Goal: Task Accomplishment & Management: Manage account settings

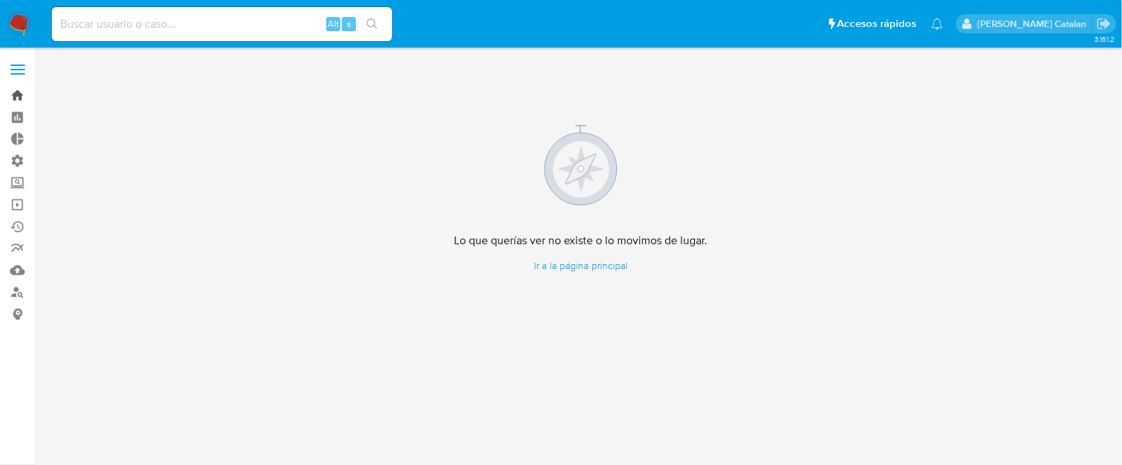
click at [20, 98] on link "Bandeja" at bounding box center [84, 95] width 169 height 22
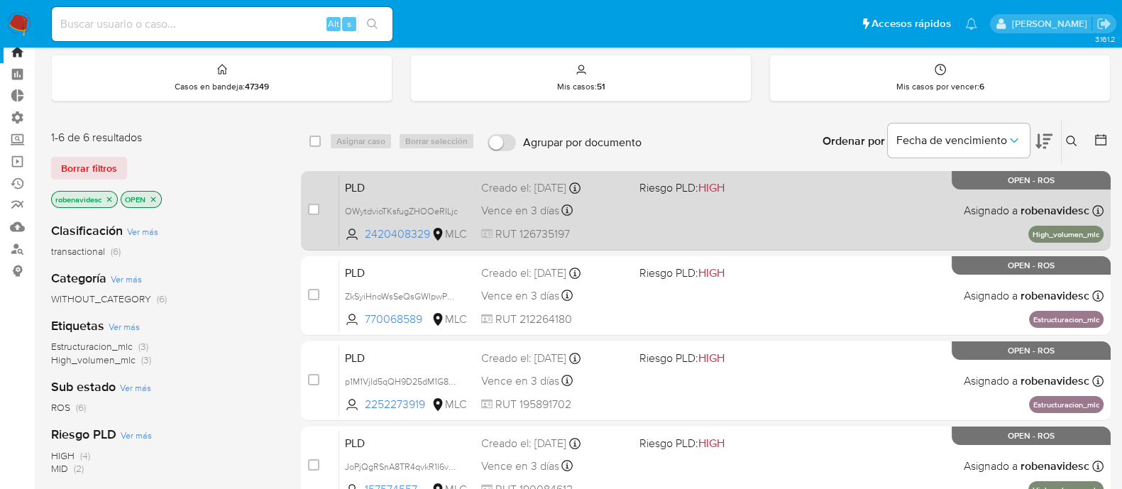
scroll to position [42, 0]
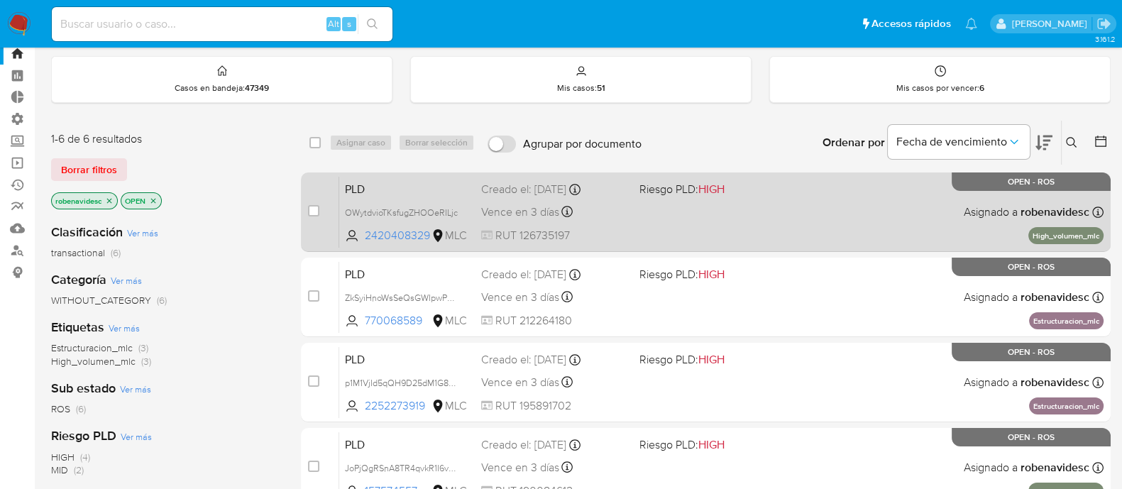
click at [817, 211] on div "PLD OWytdvioTKsfugZHOOeRILjc 2420408329 MLC Riesgo PLD: HIGH Creado el: 12/07/2…" at bounding box center [721, 212] width 764 height 72
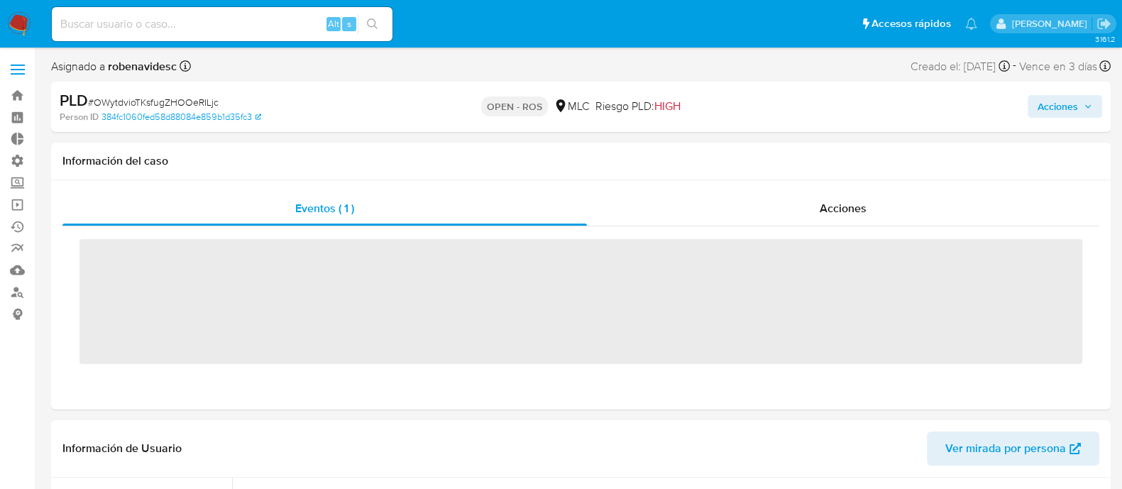
scroll to position [604, 0]
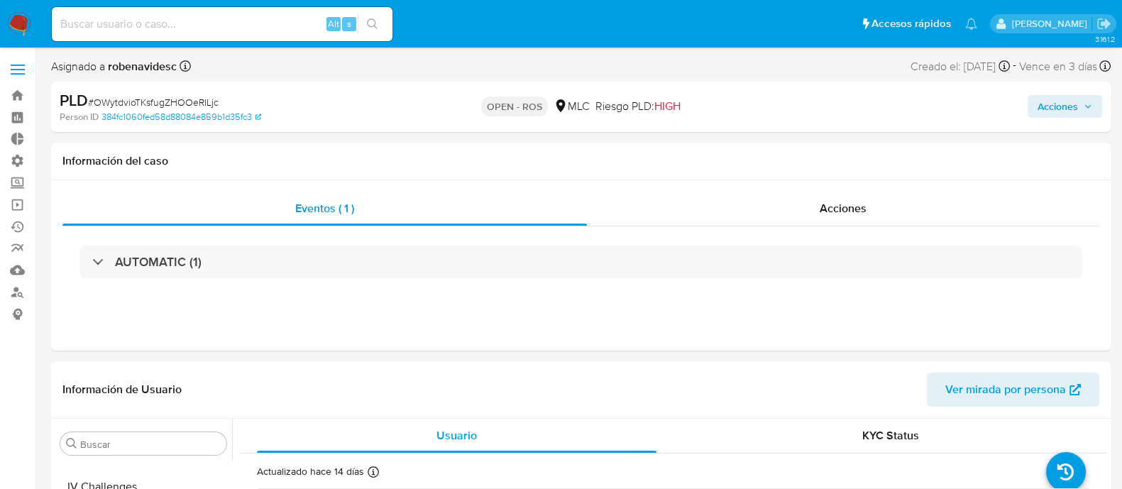
select select "10"
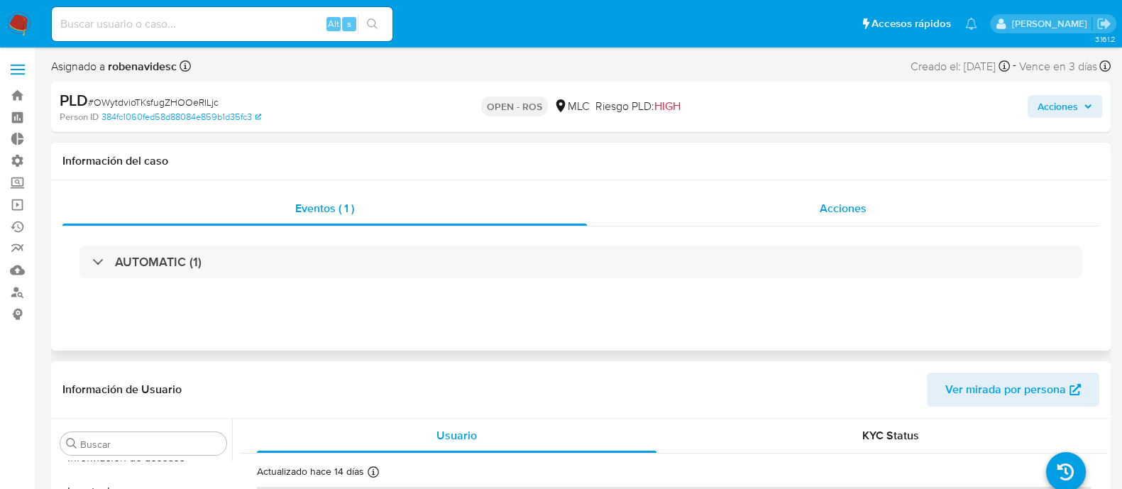
click at [750, 207] on div "Acciones" at bounding box center [843, 209] width 512 height 34
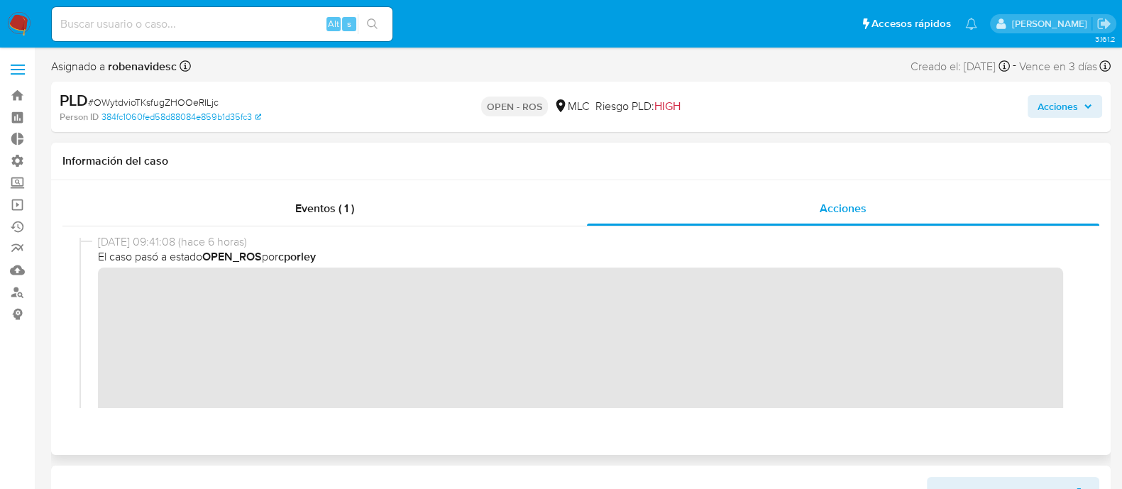
scroll to position [0, 0]
click at [96, 299] on div "07/10/2025 09:41:08 (hace 6 horas) El caso pasó a estado OPEN_ROS por cporley" at bounding box center [580, 384] width 1003 height 292
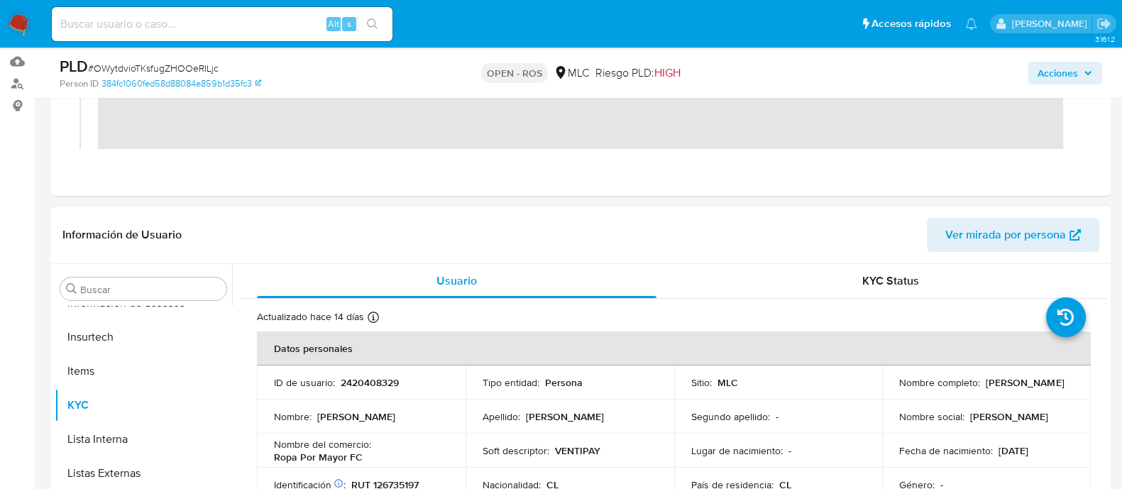
scroll to position [214, 0]
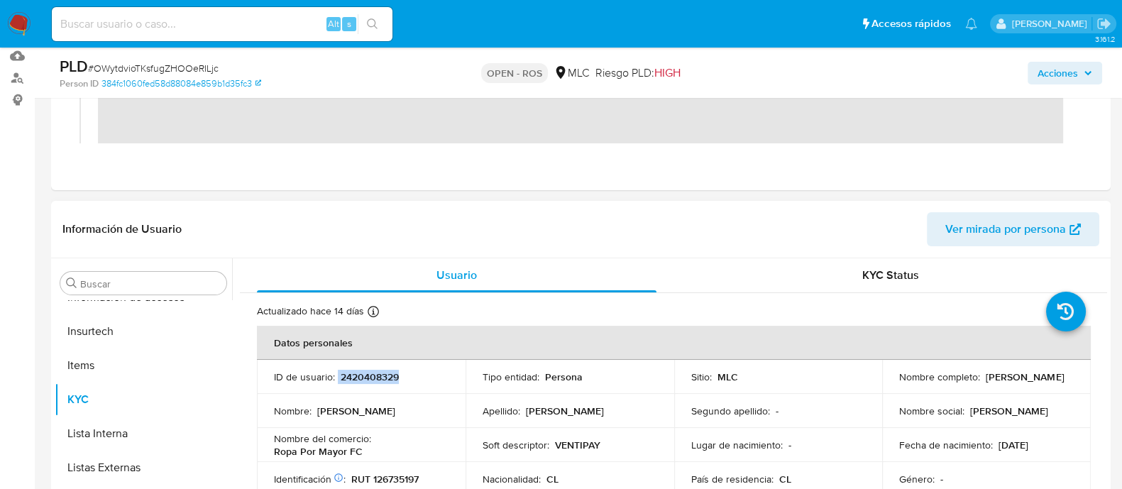
drag, startPoint x: 421, startPoint y: 378, endPoint x: 336, endPoint y: 377, distance: 85.9
click at [336, 377] on div "ID de usuario : 2420408329" at bounding box center [361, 376] width 175 height 13
copy div "2420408329"
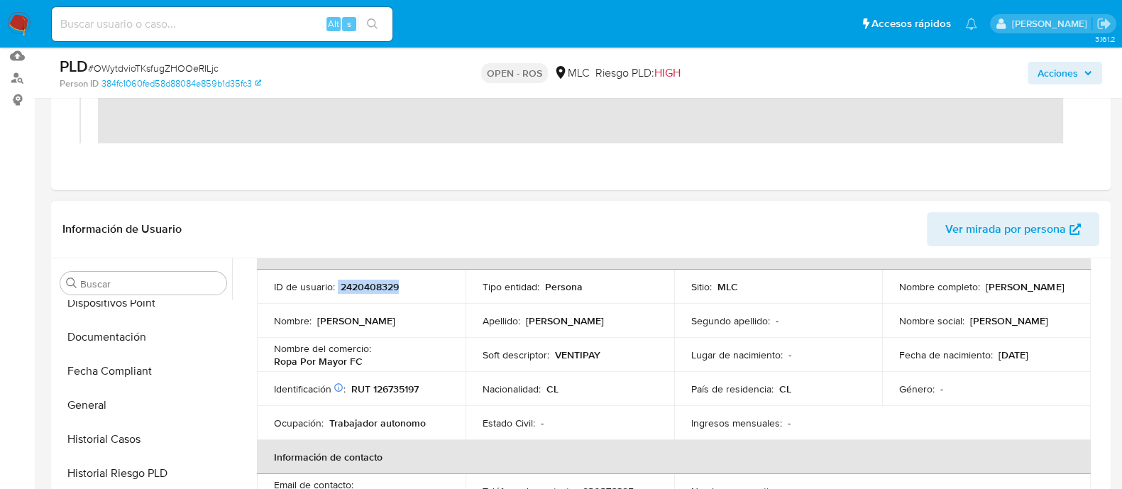
scroll to position [388, 0]
click at [111, 343] on button "Documentación" at bounding box center [138, 338] width 166 height 34
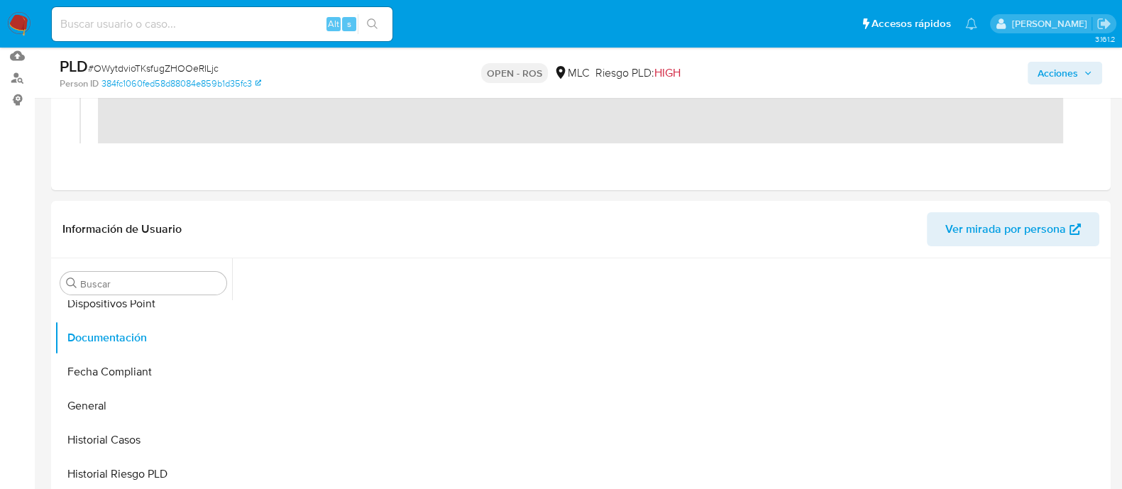
scroll to position [0, 0]
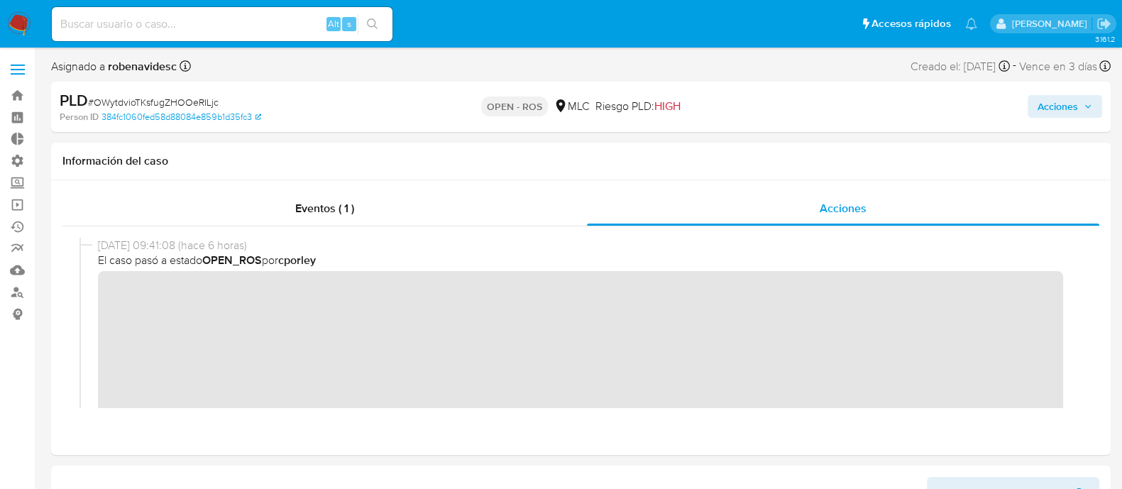
click at [1079, 103] on span "Acciones" at bounding box center [1064, 106] width 55 height 20
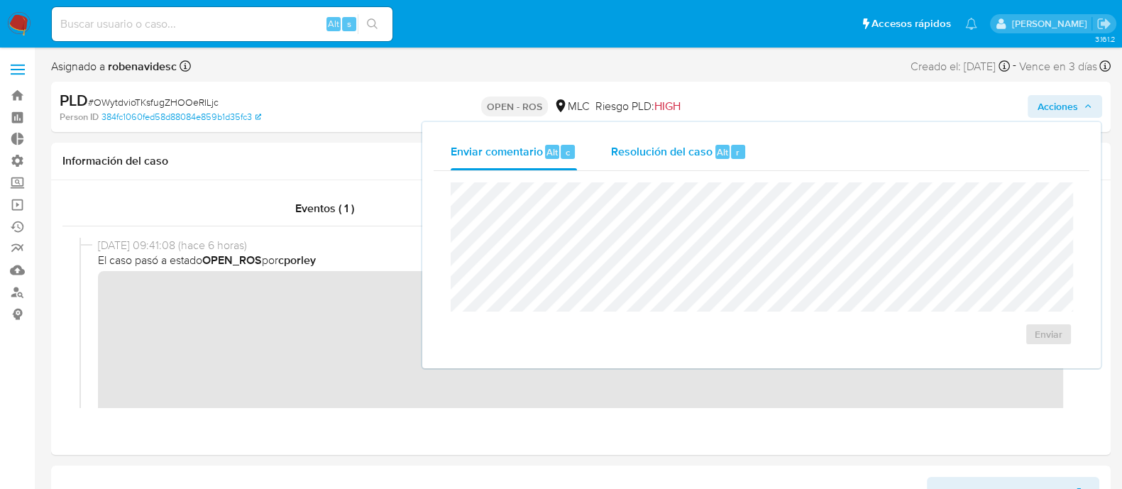
click at [707, 139] on div "Resolución del caso Alt r" at bounding box center [679, 151] width 136 height 37
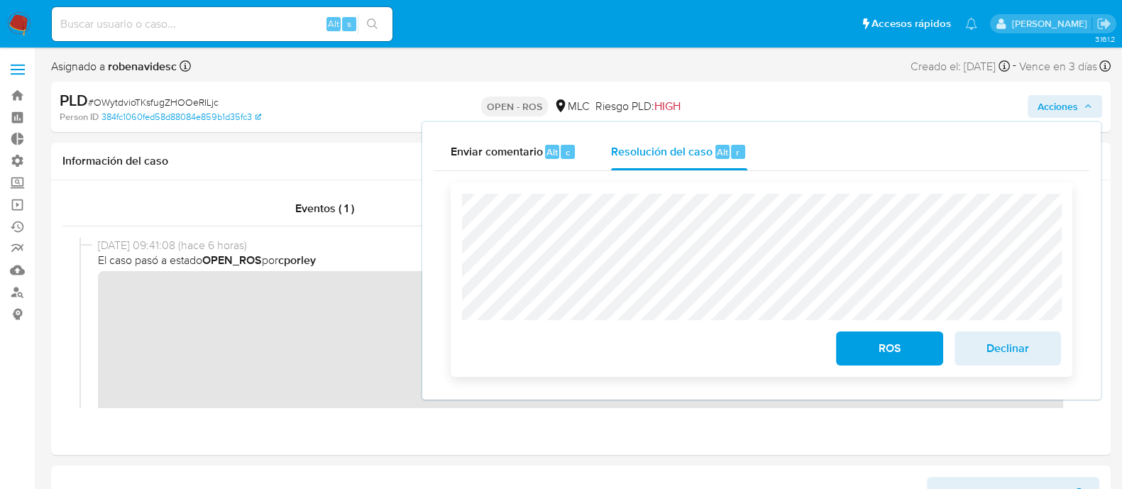
click at [460, 234] on div "ROS Declinar" at bounding box center [762, 279] width 622 height 194
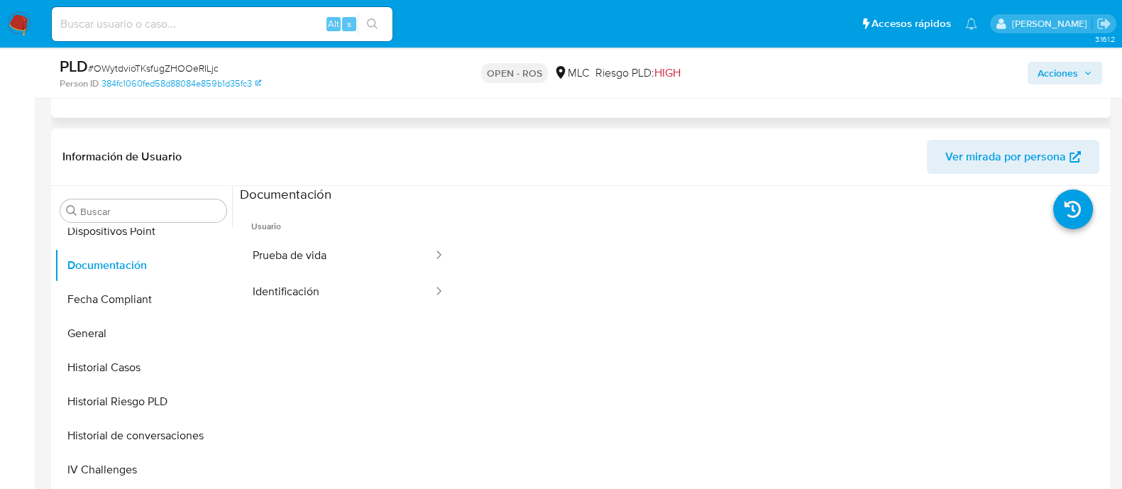
scroll to position [299, 0]
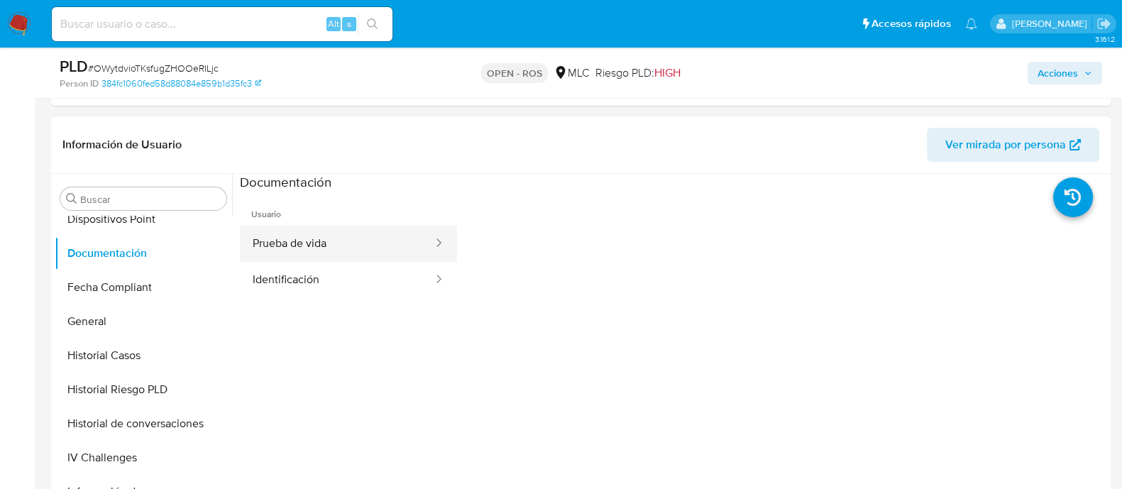
click at [306, 243] on button "Prueba de vida" at bounding box center [337, 244] width 194 height 36
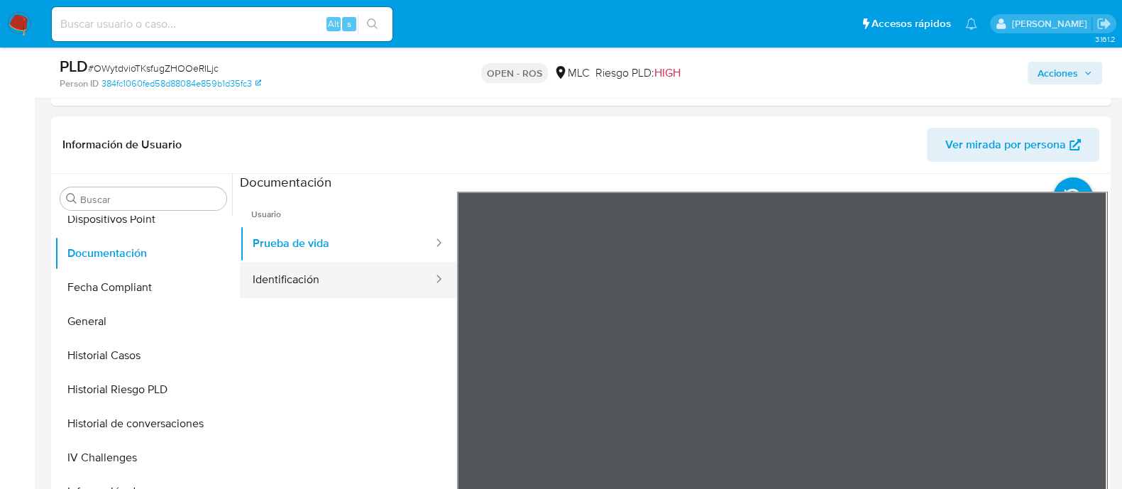
click at [344, 286] on button "Identificación" at bounding box center [337, 280] width 194 height 36
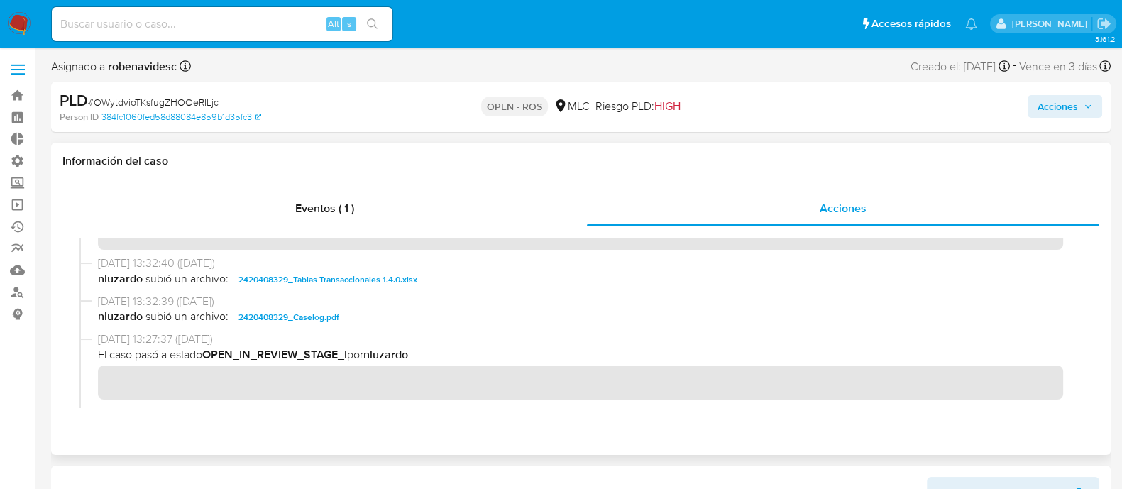
scroll to position [0, 0]
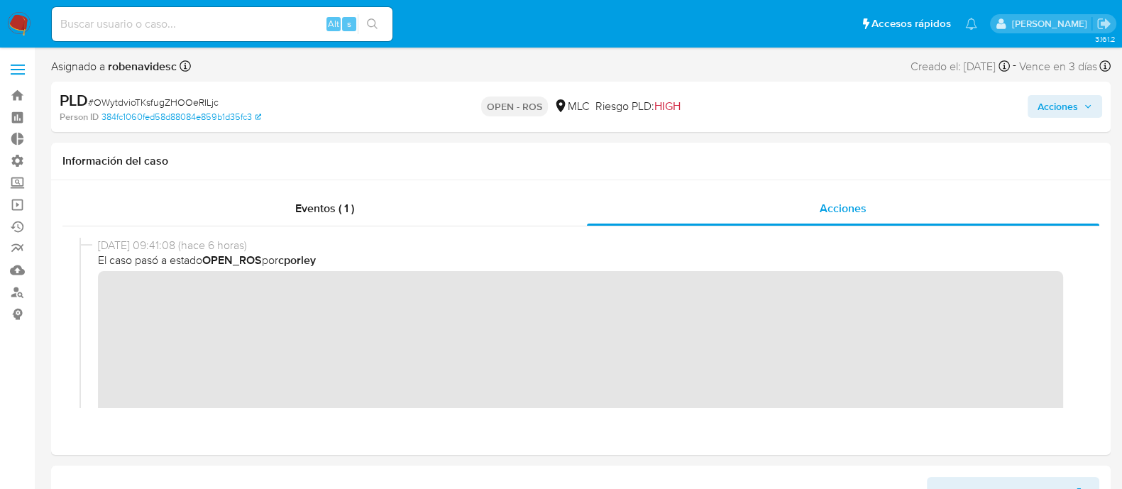
click at [1056, 113] on span "Acciones" at bounding box center [1057, 106] width 40 height 23
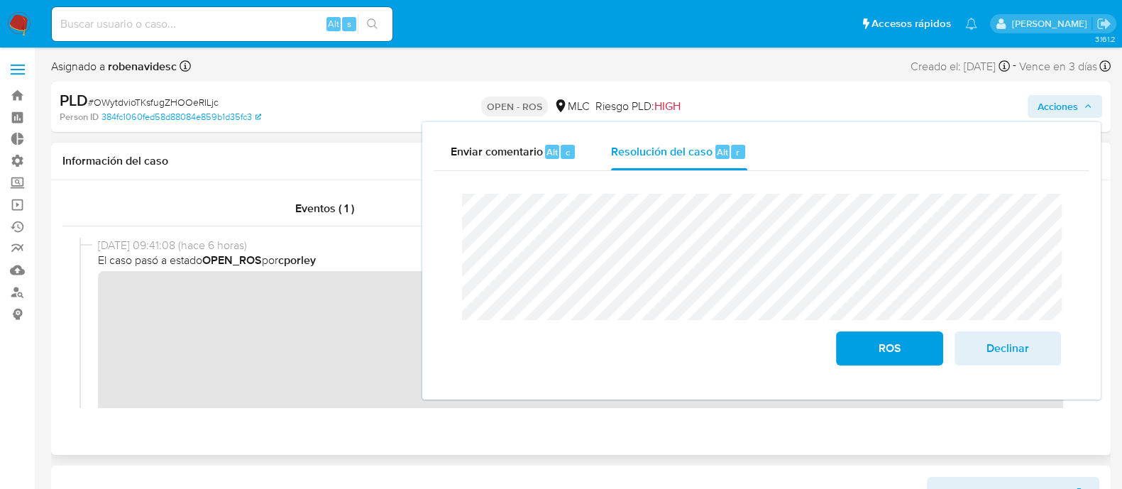
click at [655, 438] on div "Eventos ( 1 ) Acciones" at bounding box center [580, 317] width 1059 height 275
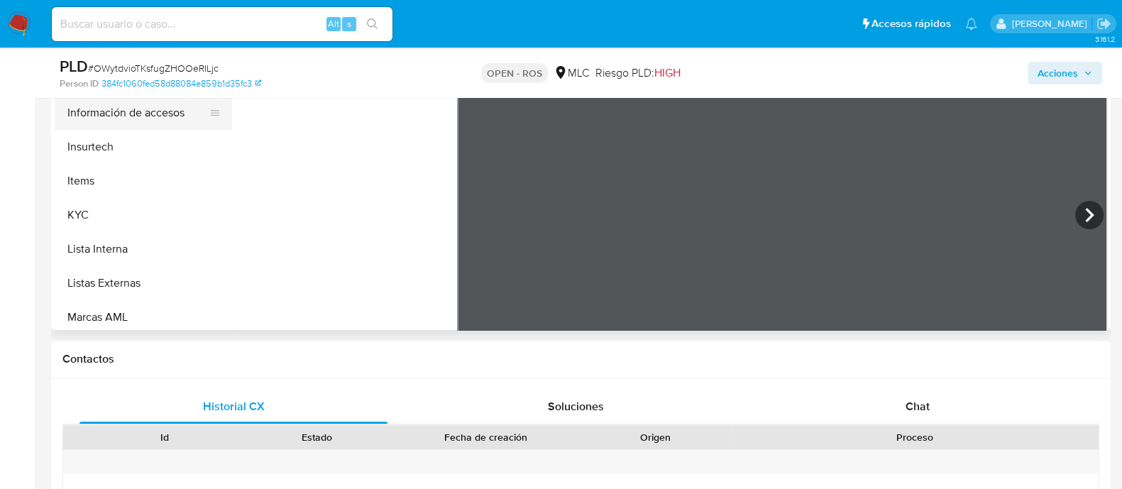
scroll to position [561, 0]
click at [96, 218] on button "KYC" at bounding box center [138, 214] width 166 height 34
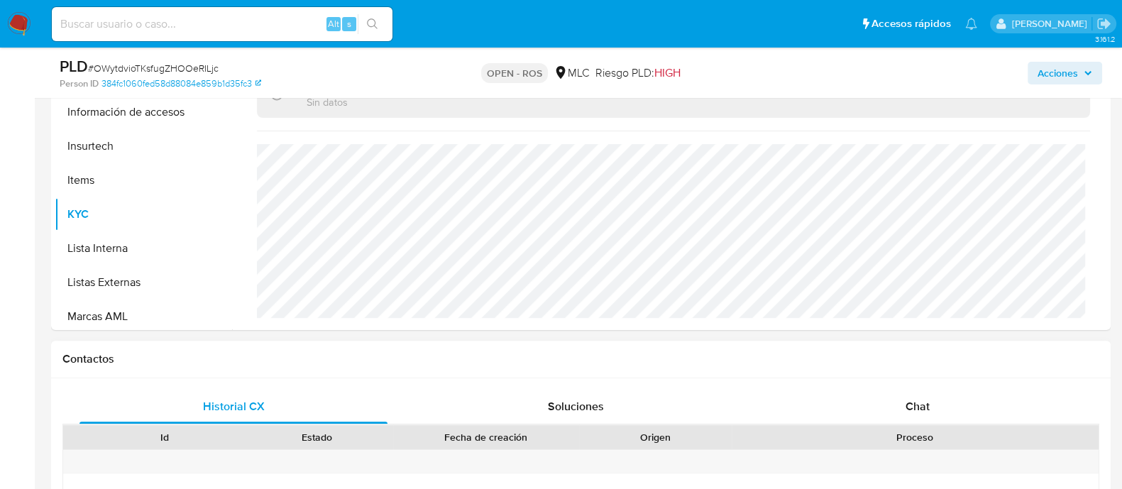
scroll to position [0, 0]
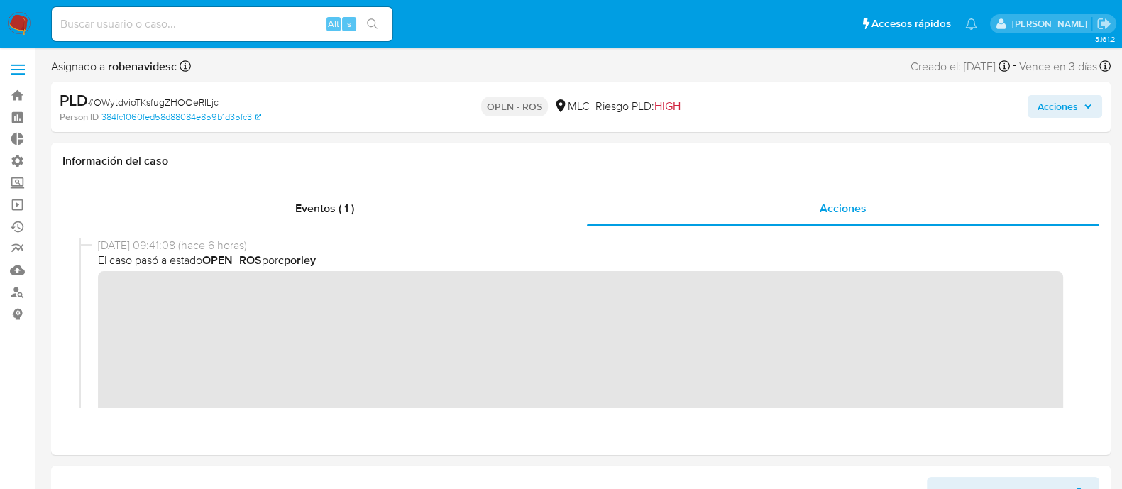
click at [1074, 105] on span "Acciones" at bounding box center [1057, 106] width 40 height 23
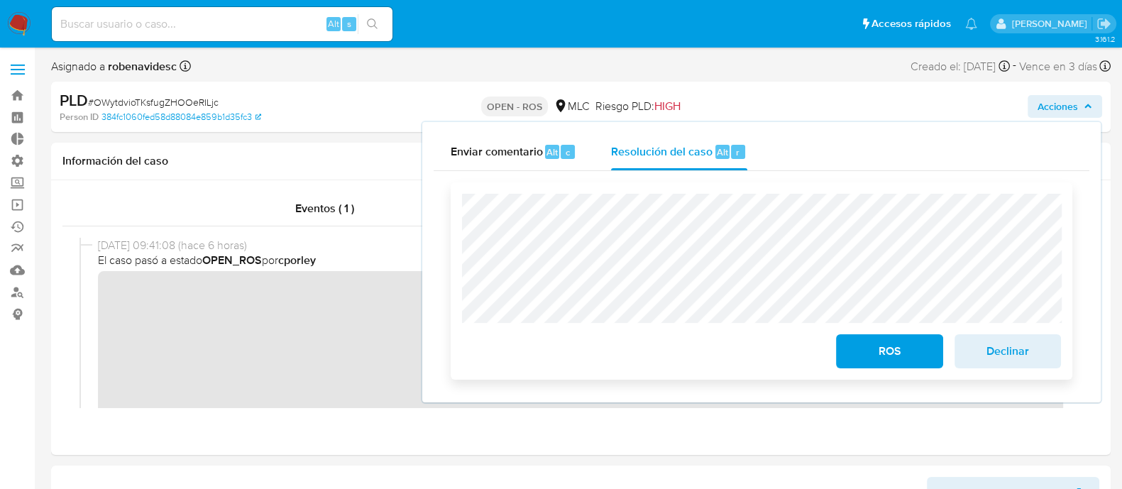
click at [876, 338] on span "ROS" at bounding box center [889, 351] width 70 height 31
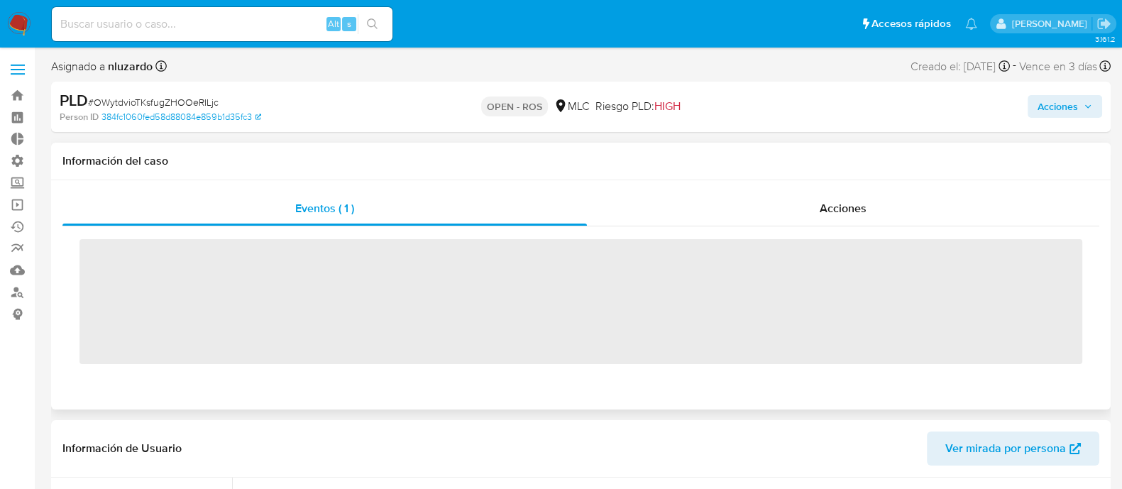
scroll to position [667, 0]
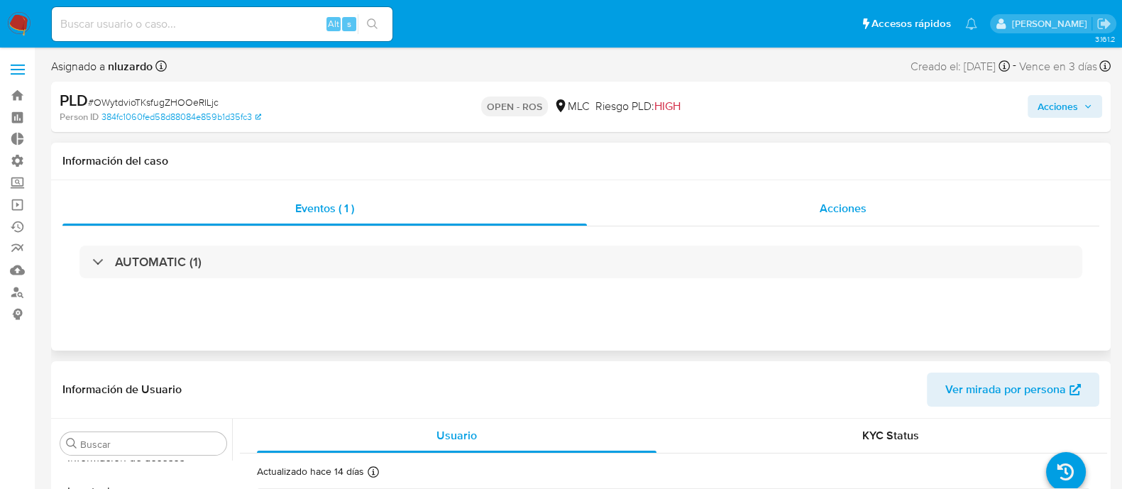
click at [822, 200] on span "Acciones" at bounding box center [843, 208] width 47 height 16
select select "10"
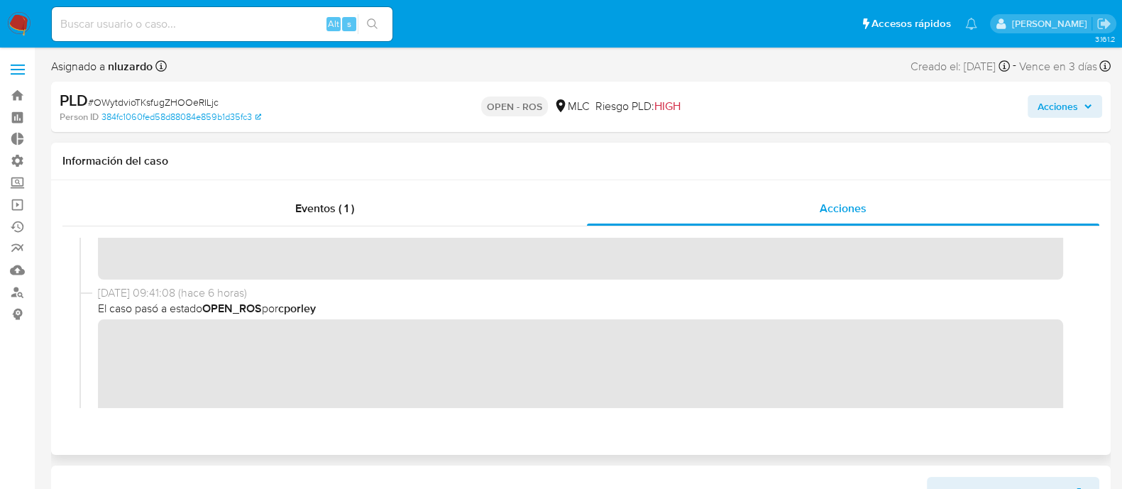
scroll to position [0, 0]
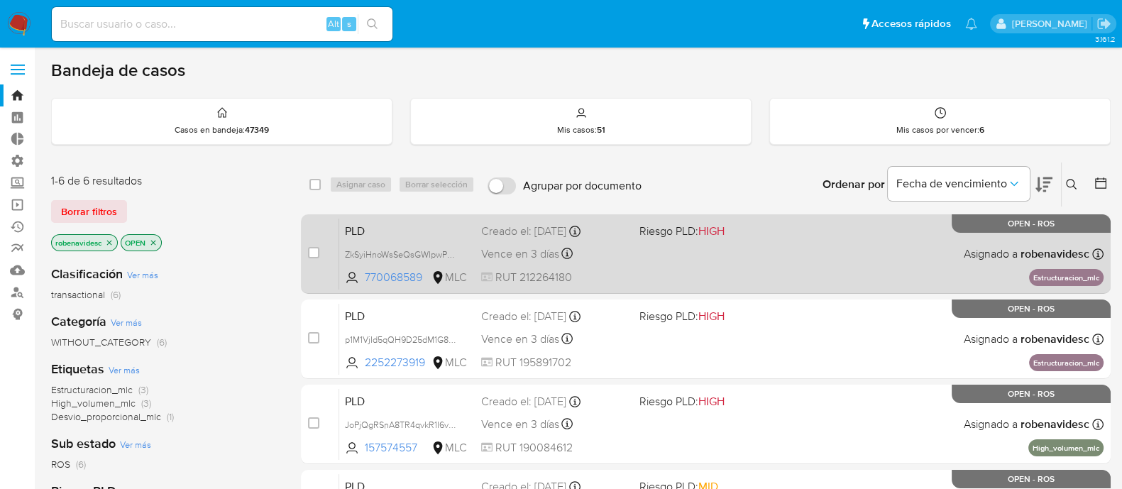
click at [694, 253] on span at bounding box center [712, 253] width 147 height 3
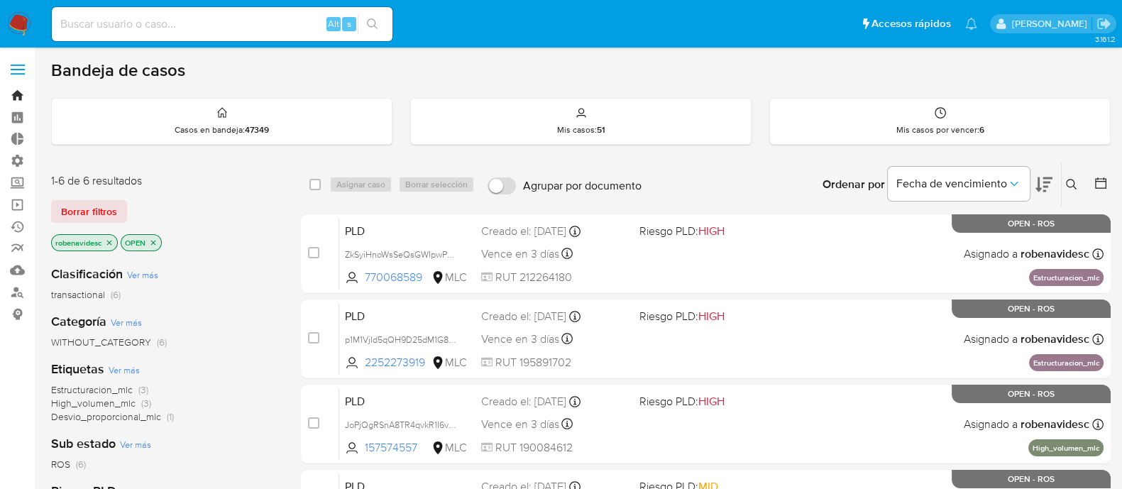
click at [14, 100] on link "Bandeja" at bounding box center [84, 95] width 169 height 22
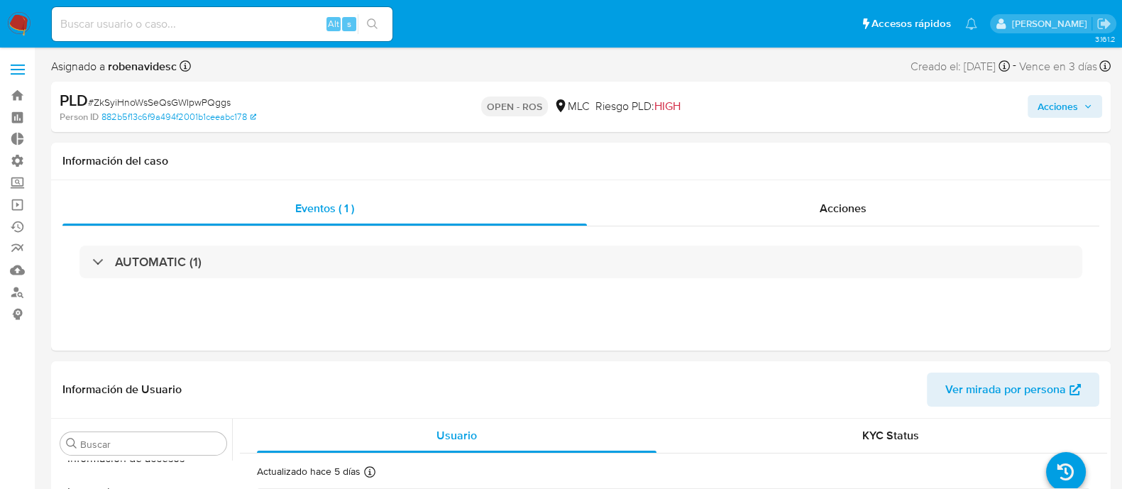
scroll to position [667, 0]
click at [848, 192] on div "Acciones" at bounding box center [843, 209] width 512 height 34
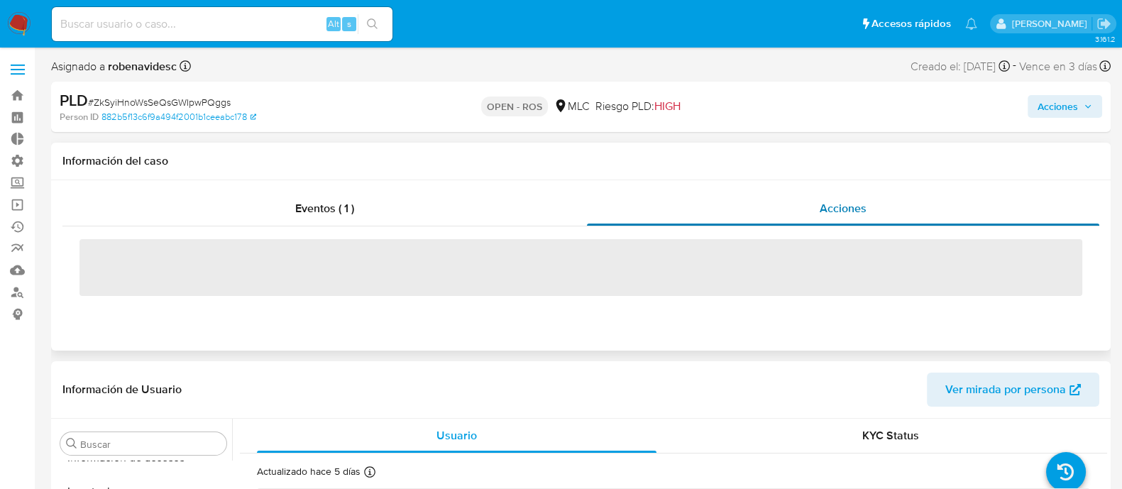
select select "10"
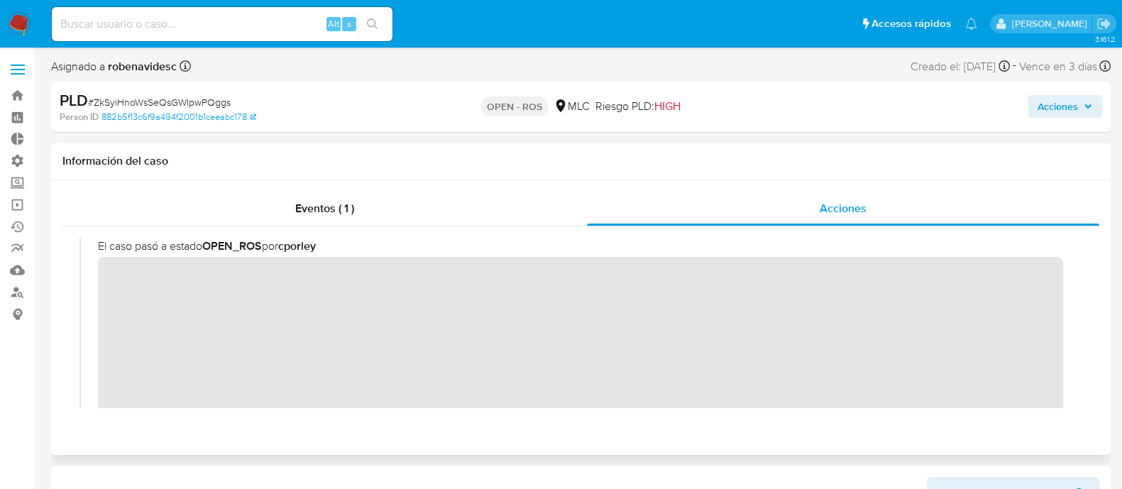
scroll to position [0, 0]
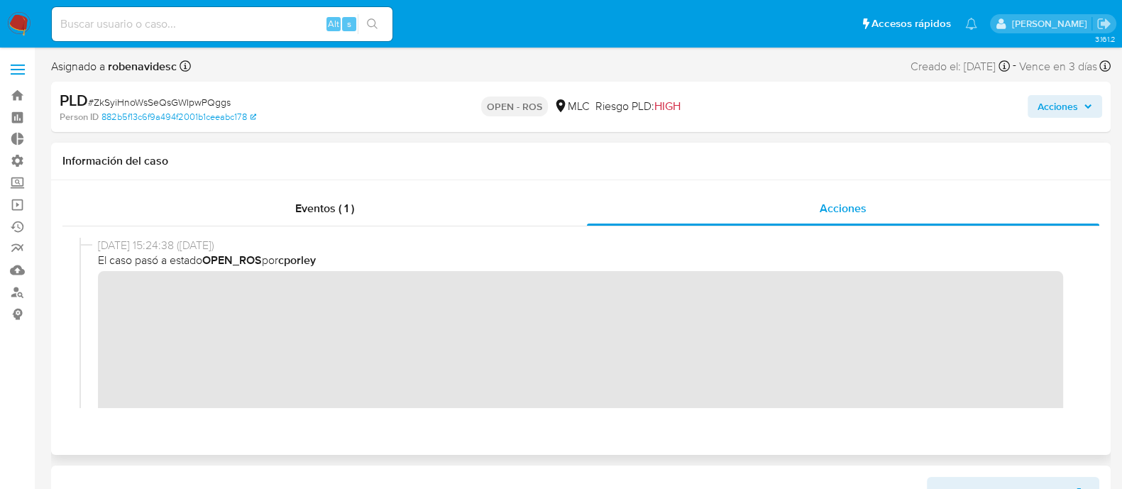
click at [96, 299] on div "06/10/2025 15:24:38 (hace un día) El caso pasó a estado OPEN_ROS por cporley" at bounding box center [580, 378] width 1003 height 280
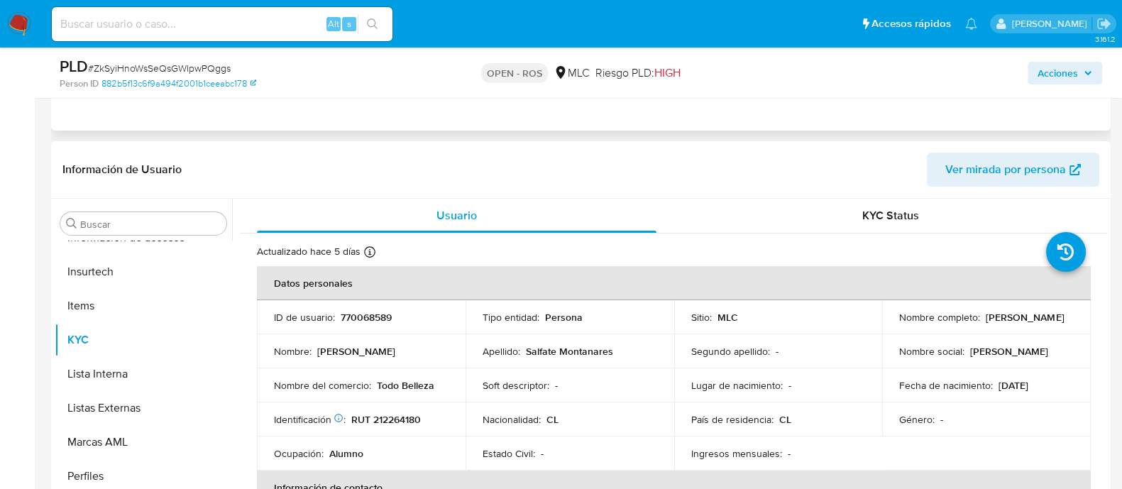
scroll to position [275, 0]
drag, startPoint x: 422, startPoint y: 319, endPoint x: 337, endPoint y: 316, distance: 85.2
click at [337, 316] on div "ID de usuario : 770068589" at bounding box center [361, 316] width 175 height 13
copy div "770068589"
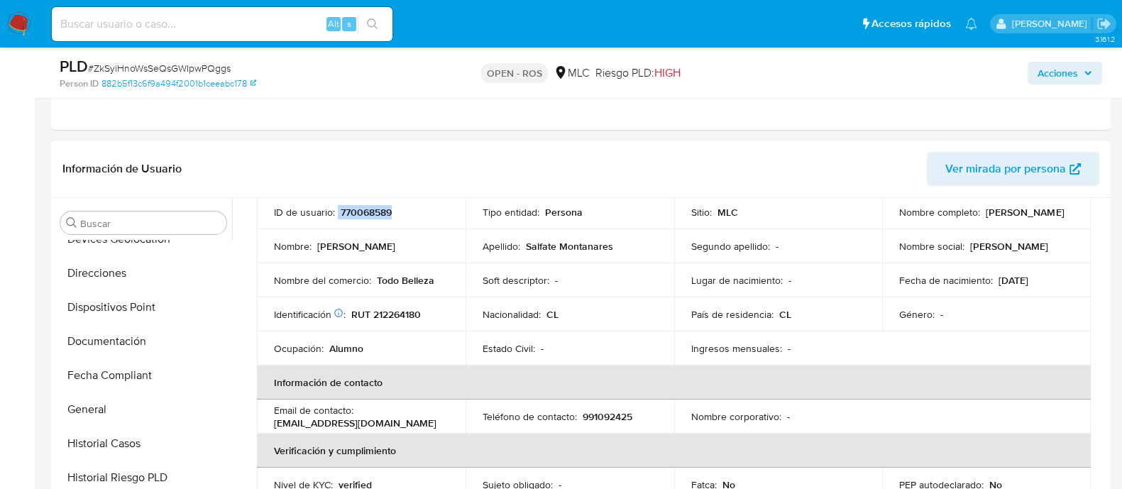
scroll to position [291, 0]
click at [104, 360] on button "Documentación" at bounding box center [143, 375] width 177 height 34
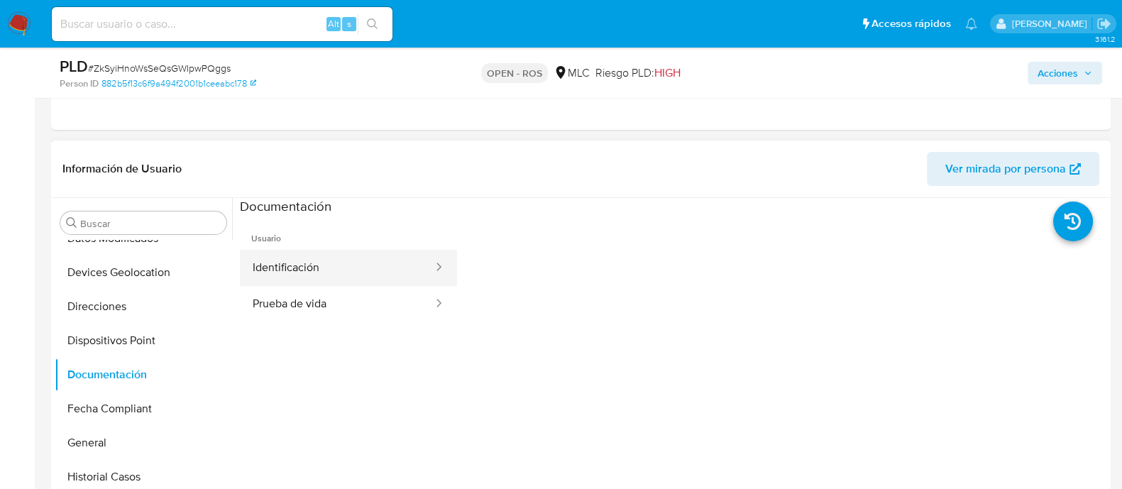
click at [325, 251] on button "Identificación" at bounding box center [337, 268] width 194 height 36
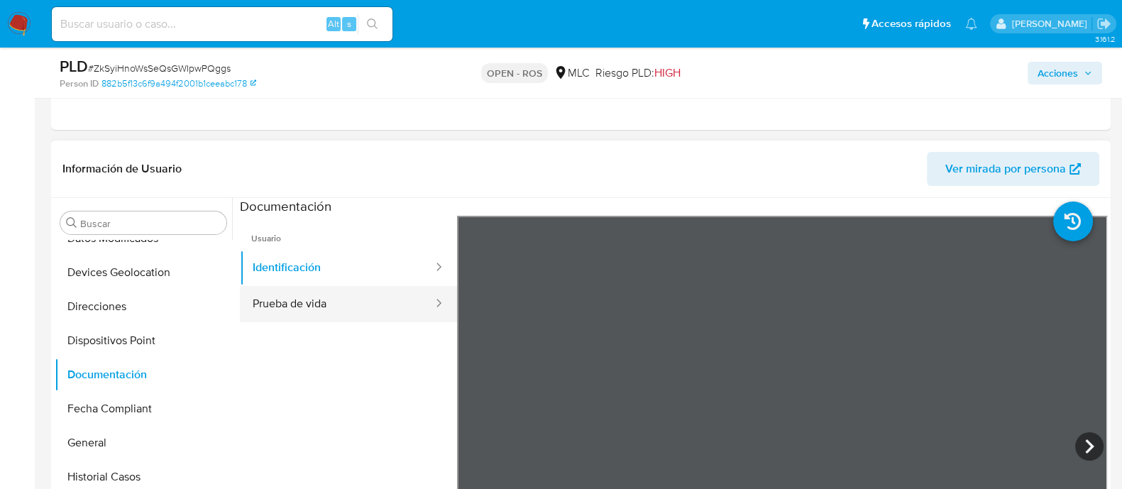
click at [326, 303] on button "Prueba de vida" at bounding box center [337, 304] width 194 height 36
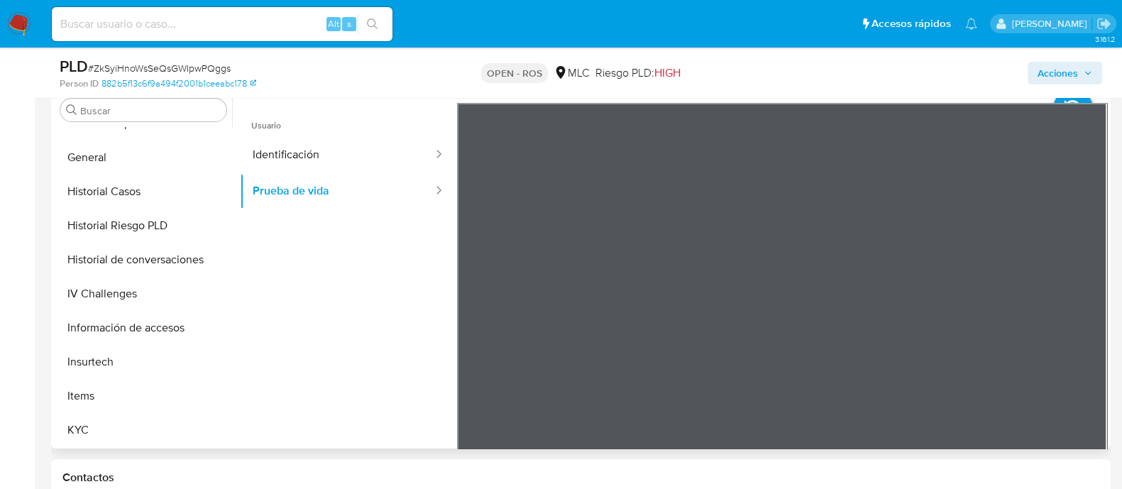
scroll to position [464, 0]
click at [117, 191] on button "Historial Casos" at bounding box center [138, 191] width 166 height 34
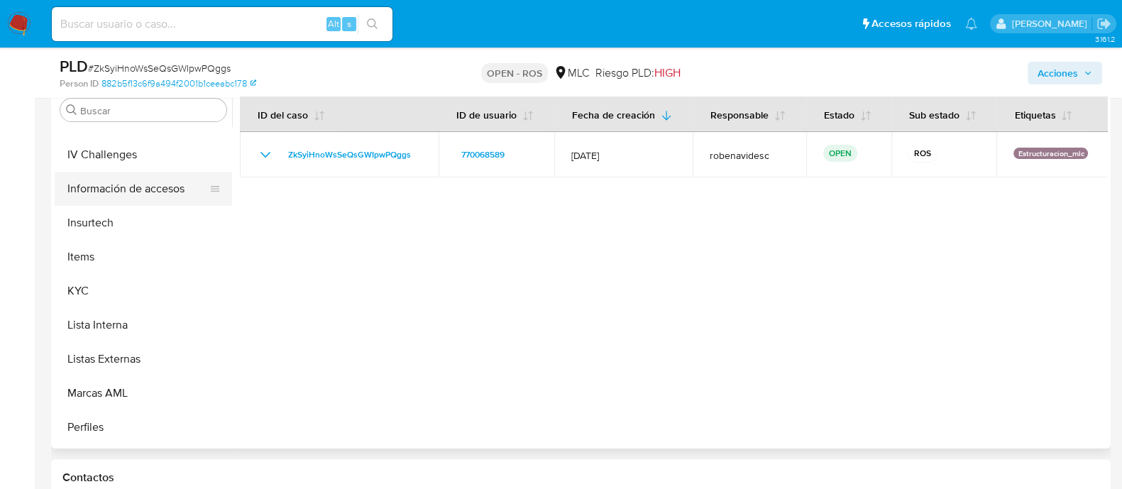
scroll to position [668, 0]
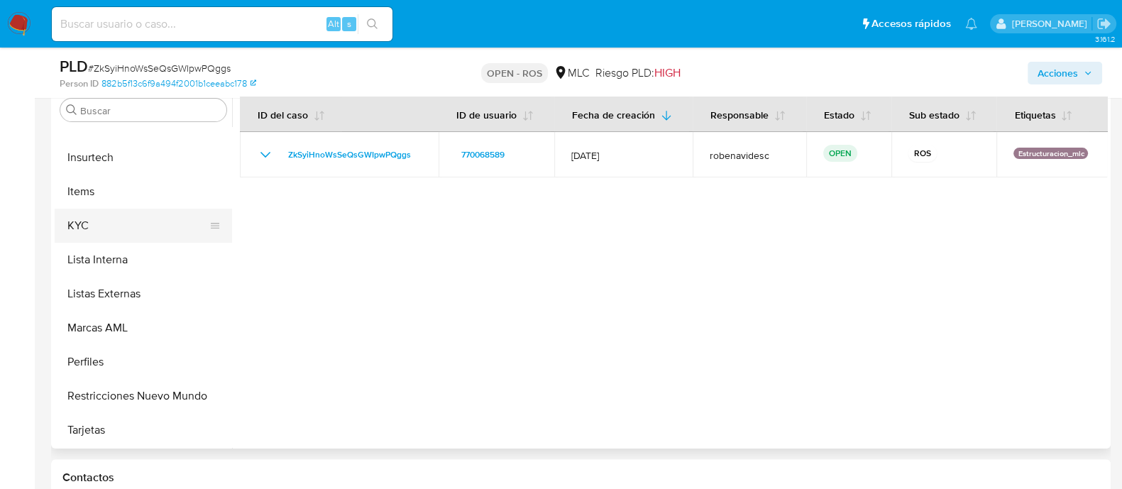
click at [93, 228] on button "KYC" at bounding box center [138, 226] width 166 height 34
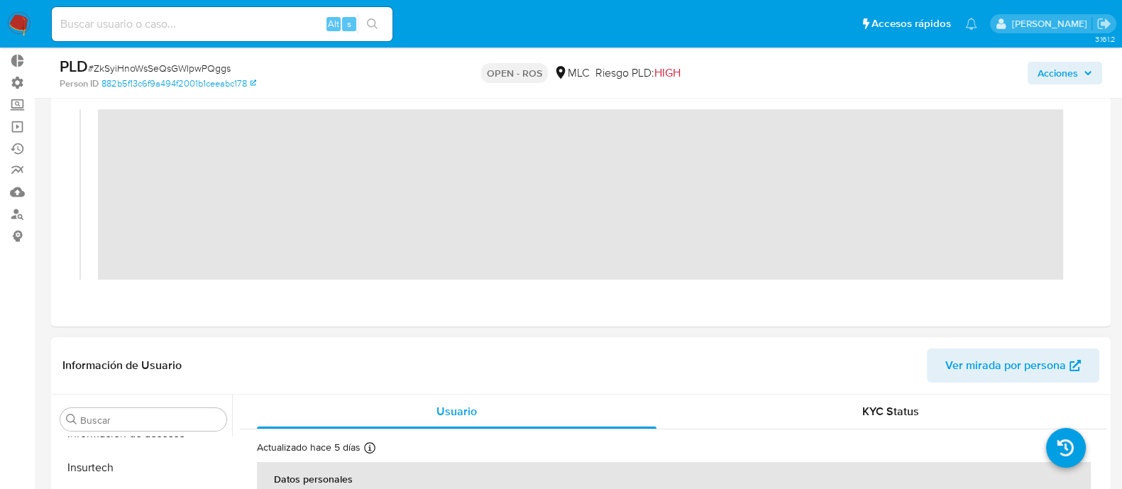
scroll to position [0, 0]
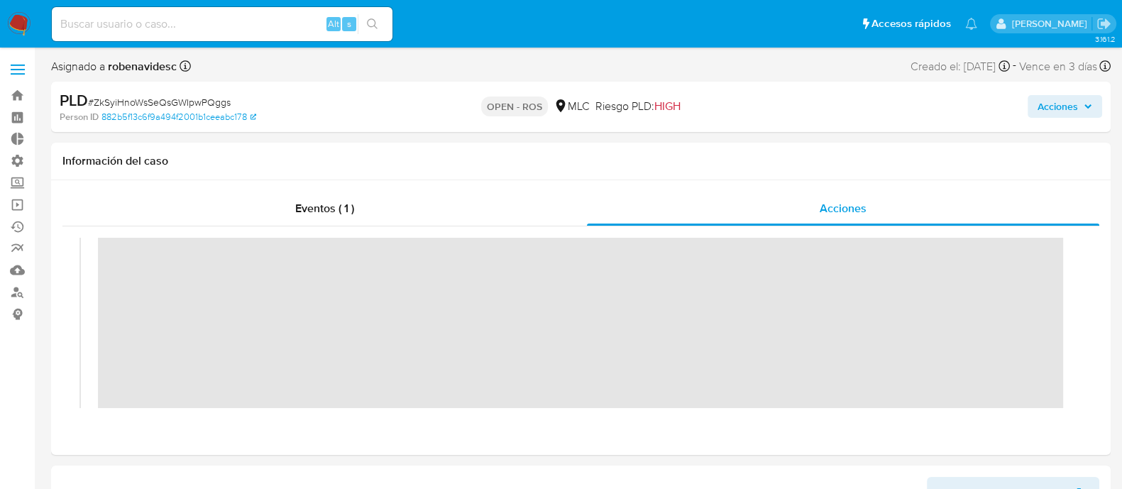
click at [1049, 96] on span "Acciones" at bounding box center [1057, 106] width 40 height 23
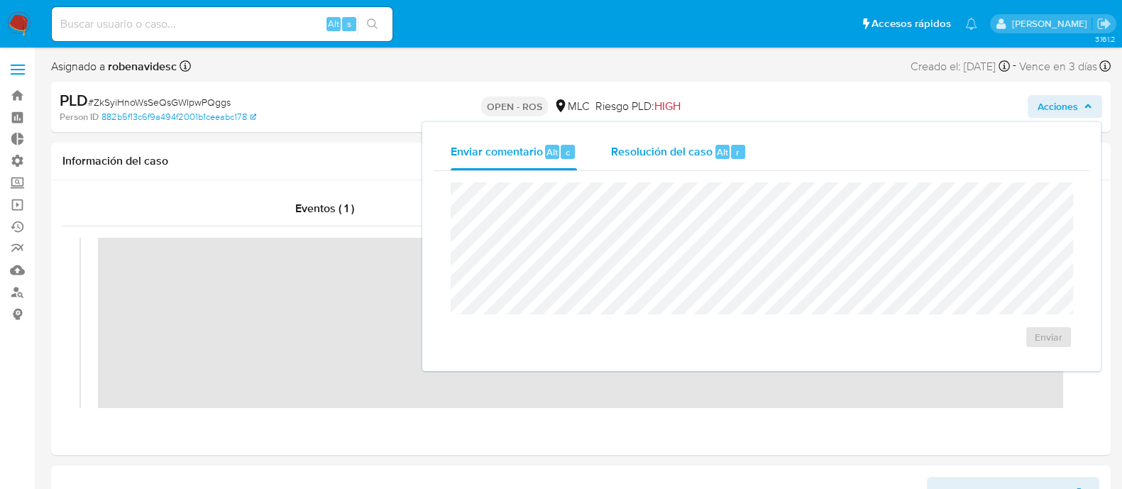
click at [683, 152] on span "Resolución del caso" at bounding box center [661, 151] width 101 height 16
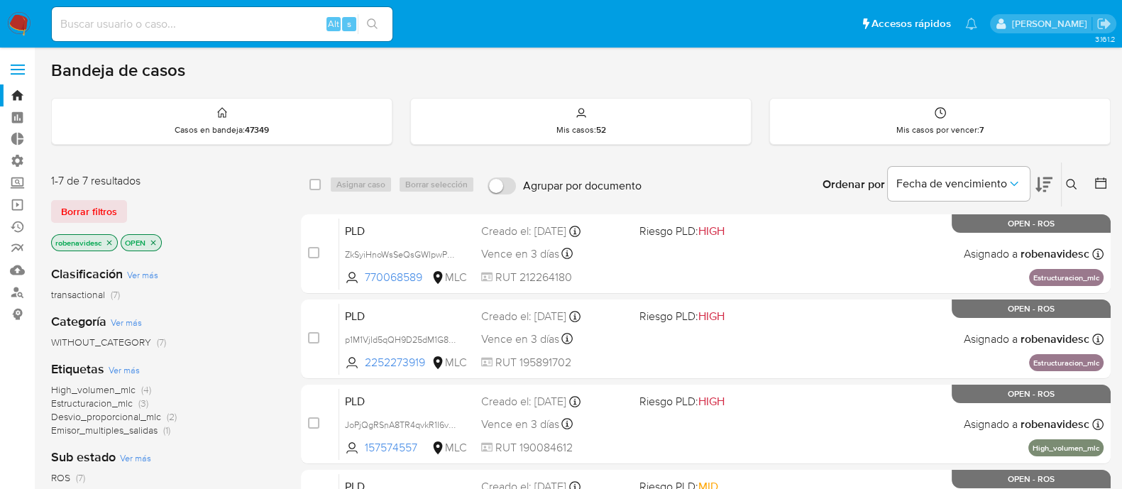
click at [157, 243] on icon "close-filter" at bounding box center [153, 242] width 9 height 9
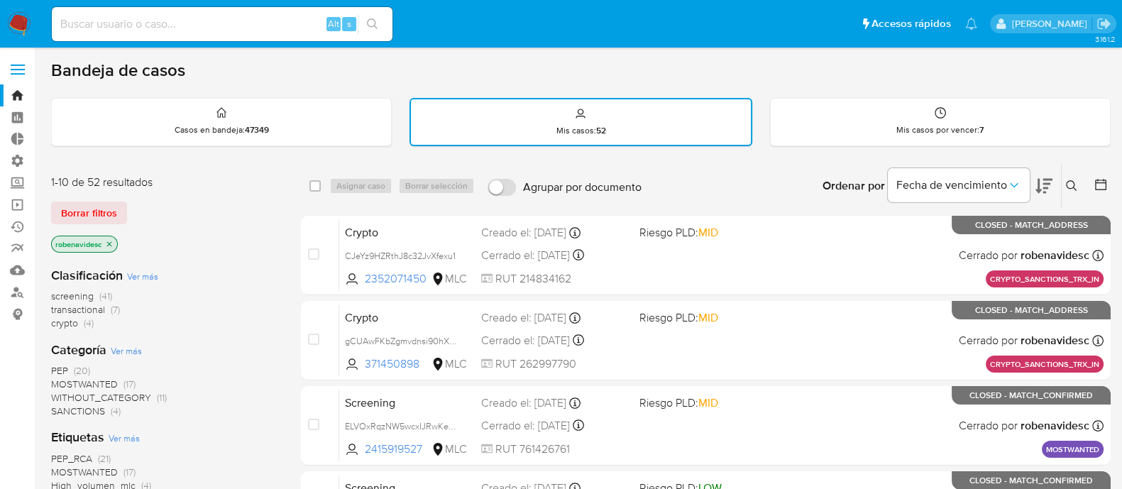
click at [112, 243] on icon "close-filter" at bounding box center [109, 244] width 9 height 9
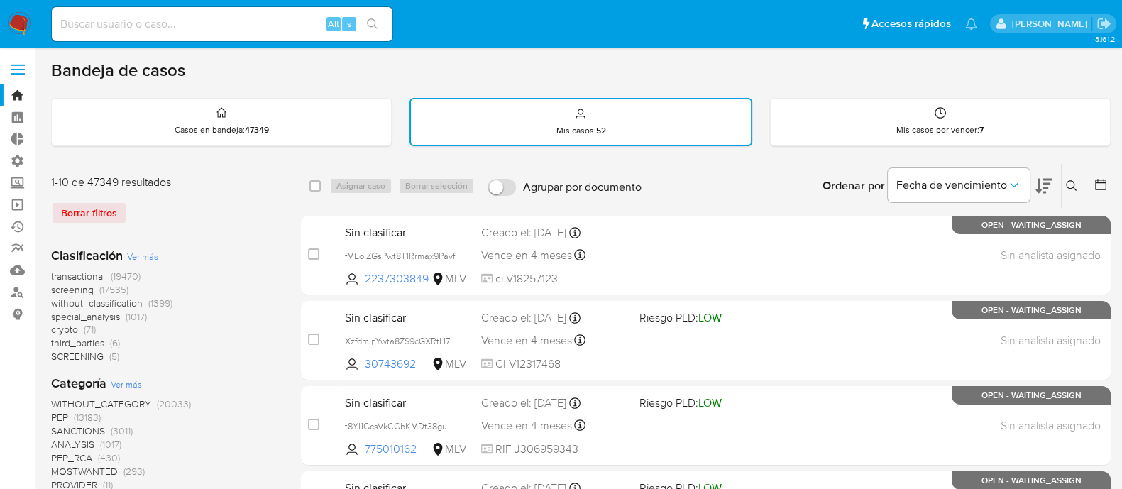
click at [1077, 184] on button at bounding box center [1072, 185] width 23 height 17
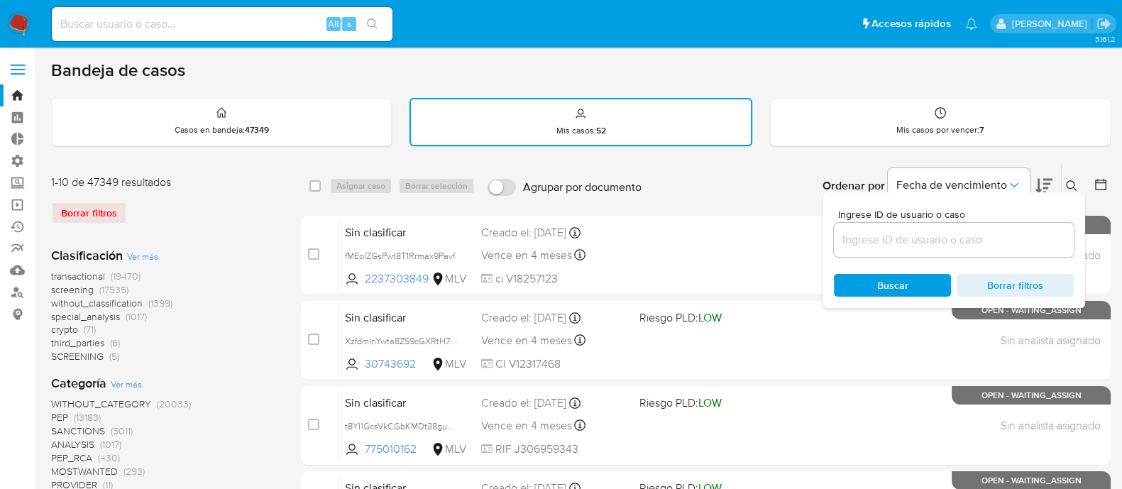
click at [932, 239] on input at bounding box center [954, 240] width 240 height 18
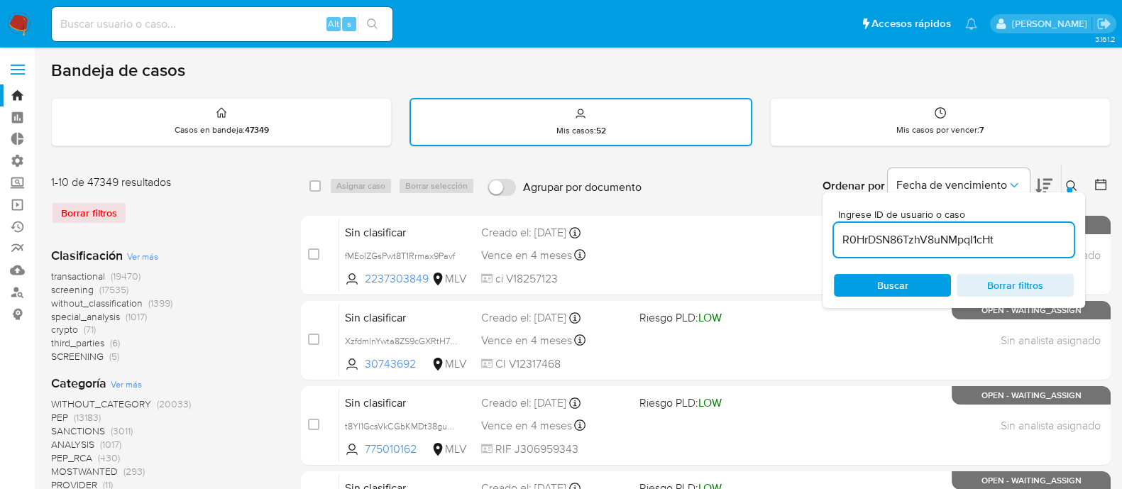
type input "R0HrDSN86TzhV8uNMpqI1cHt"
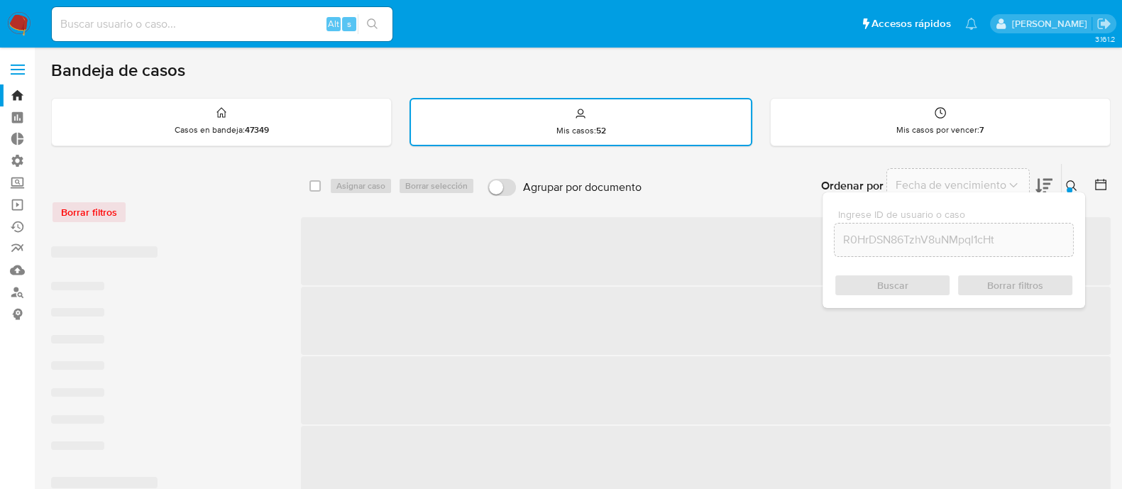
click at [889, 286] on div "Buscar Borrar filtros" at bounding box center [954, 285] width 240 height 23
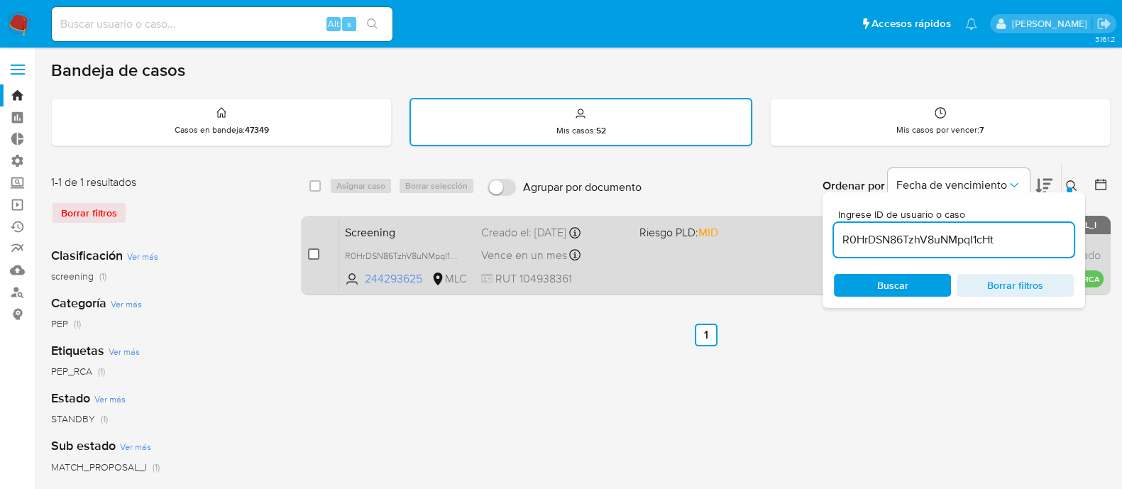
click at [314, 257] on input "checkbox" at bounding box center [313, 253] width 11 height 11
checkbox input "true"
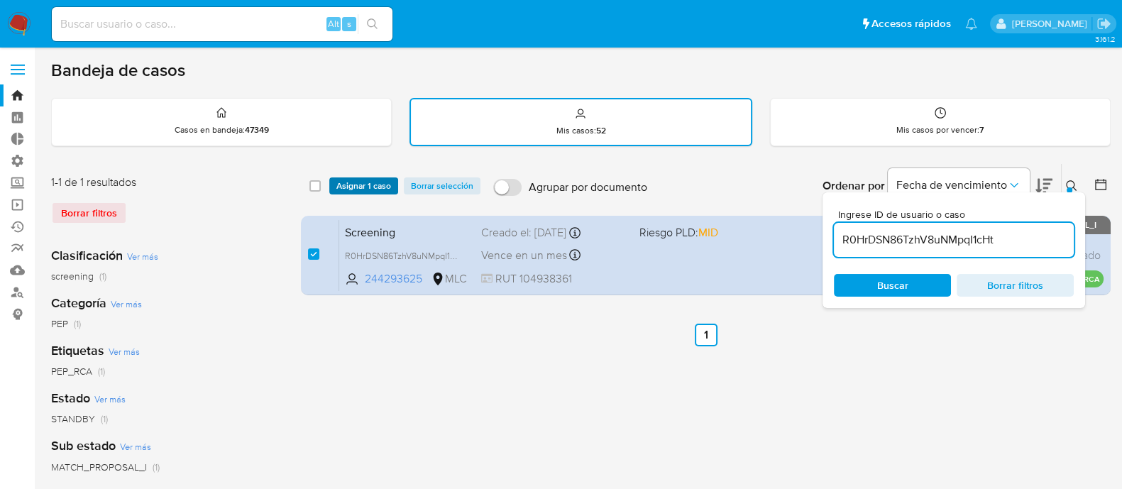
click at [368, 181] on span "Asignar 1 caso" at bounding box center [363, 186] width 55 height 14
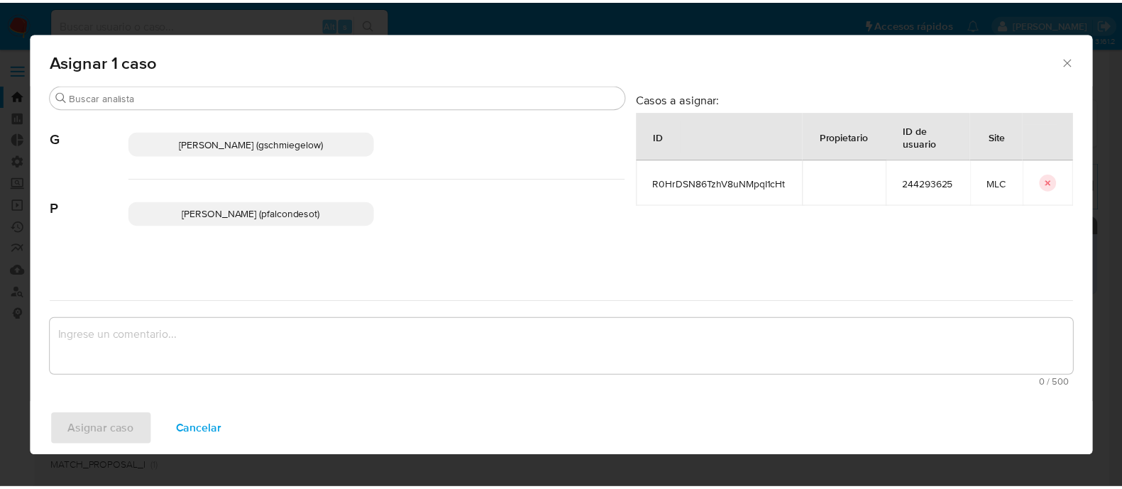
scroll to position [72, 0]
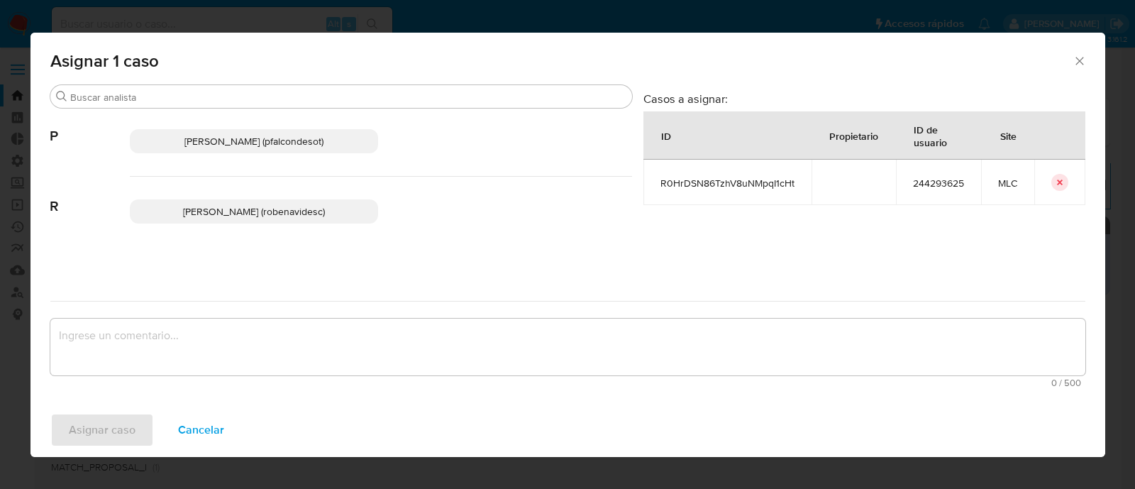
click at [328, 201] on p "Rocio Daniela Benavides Catalan (robenavidesc)" at bounding box center [254, 211] width 248 height 24
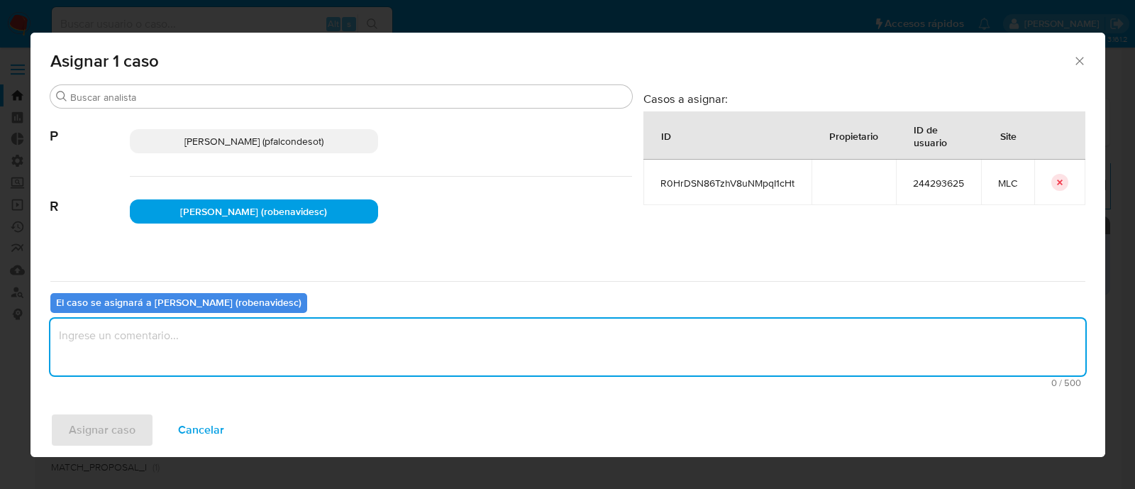
click at [308, 348] on textarea "assign-modal" at bounding box center [567, 347] width 1035 height 57
type textarea "Assign"
click at [118, 424] on span "Asignar caso" at bounding box center [102, 429] width 67 height 31
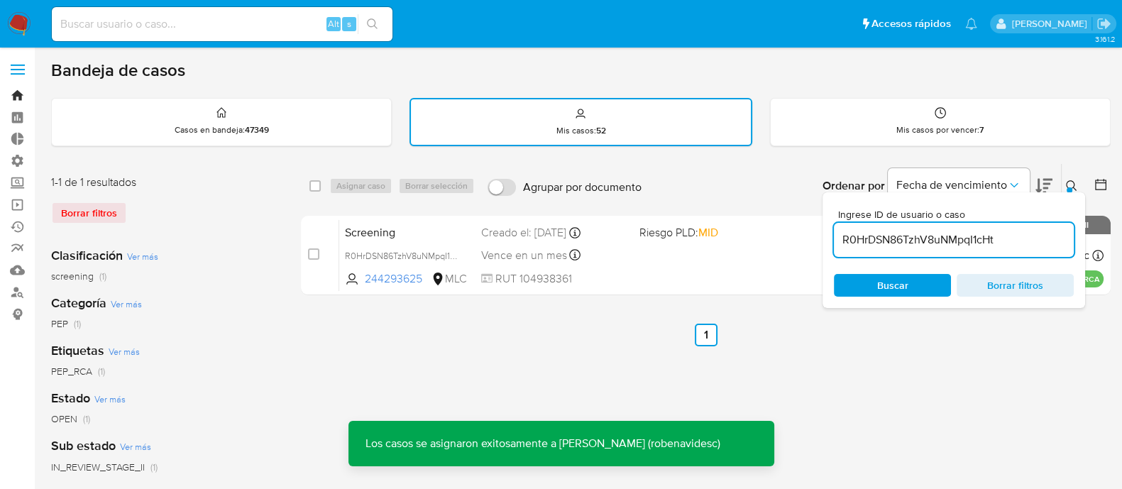
click at [16, 96] on link "Bandeja" at bounding box center [84, 95] width 169 height 22
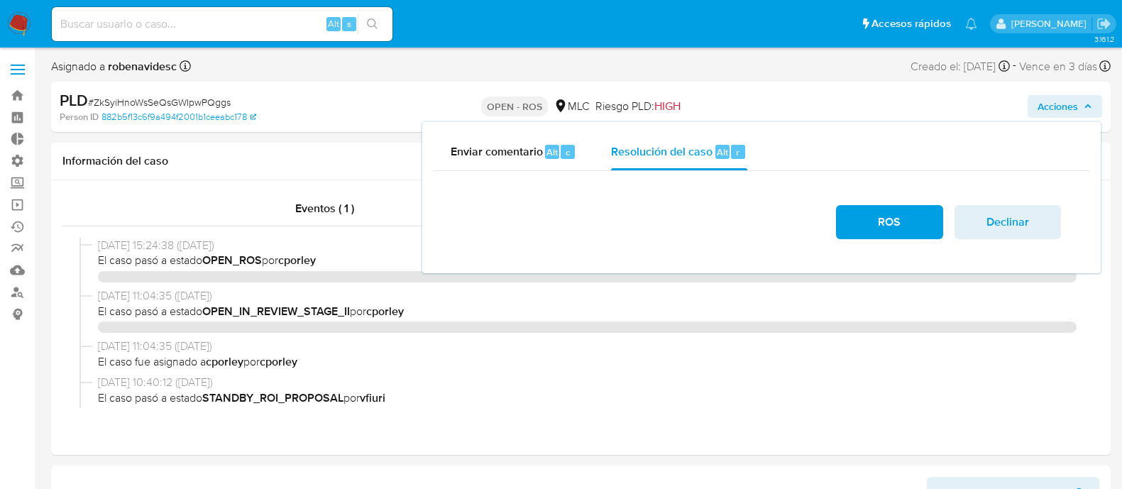
select select "10"
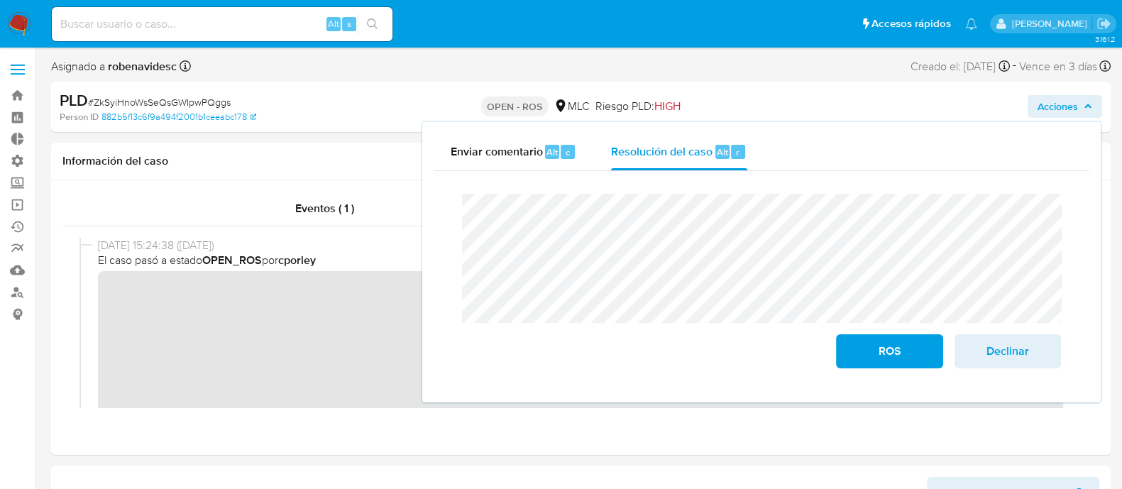
scroll to position [667, 0]
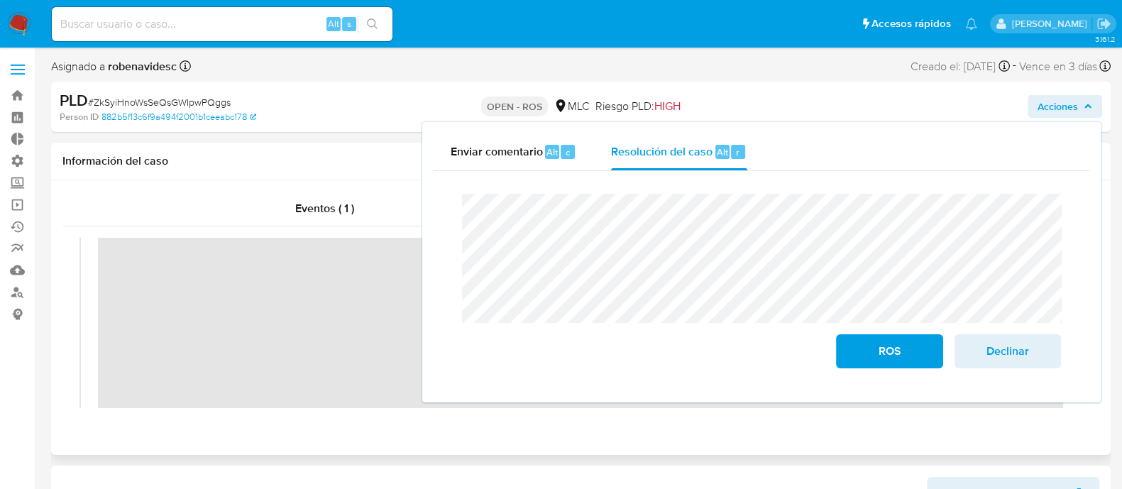
click at [304, 427] on div "Eventos ( 1 ) Acciones" at bounding box center [580, 317] width 1059 height 275
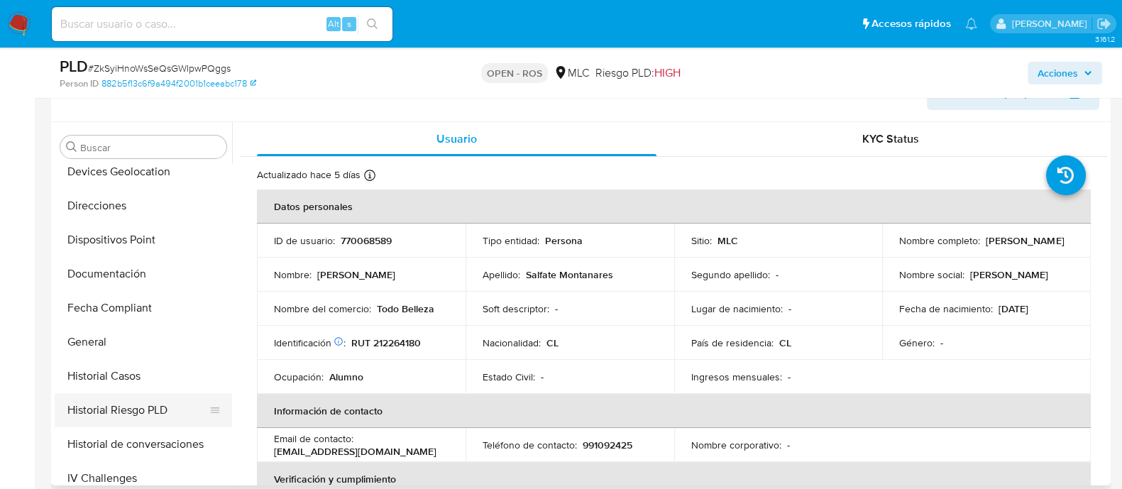
scroll to position [314, 0]
click at [104, 281] on button "Documentación" at bounding box center [138, 275] width 166 height 34
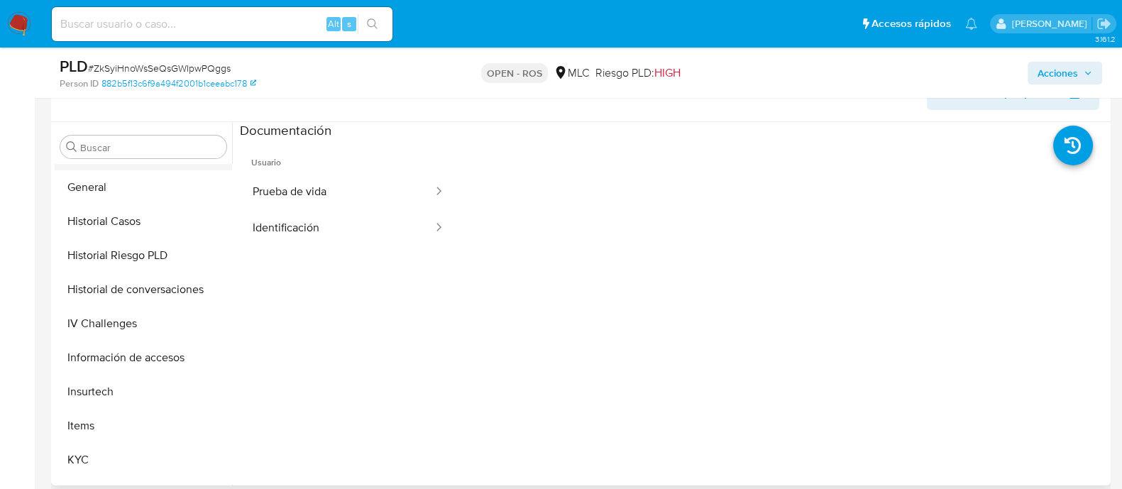
scroll to position [472, 0]
click at [99, 443] on button "KYC" at bounding box center [138, 458] width 166 height 34
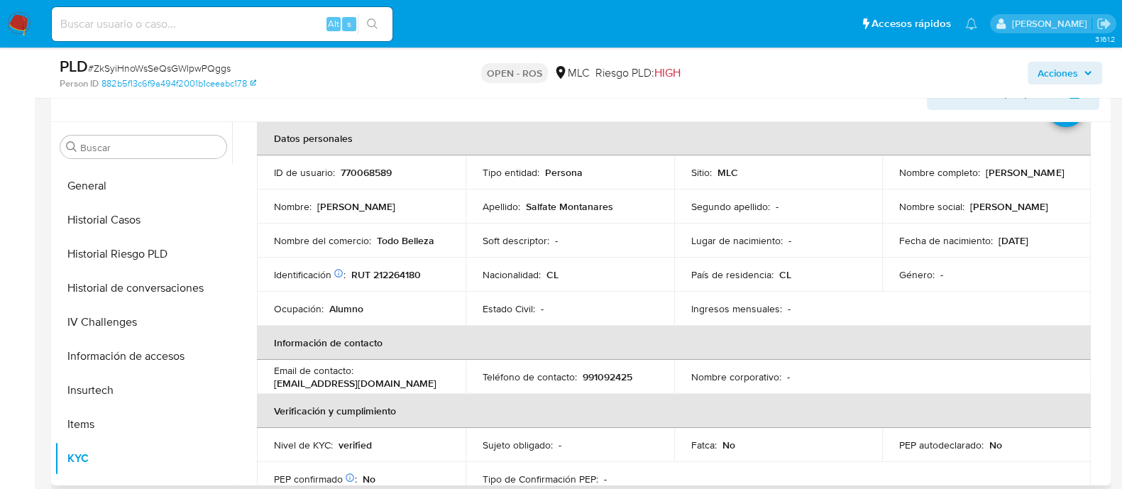
scroll to position [75, 0]
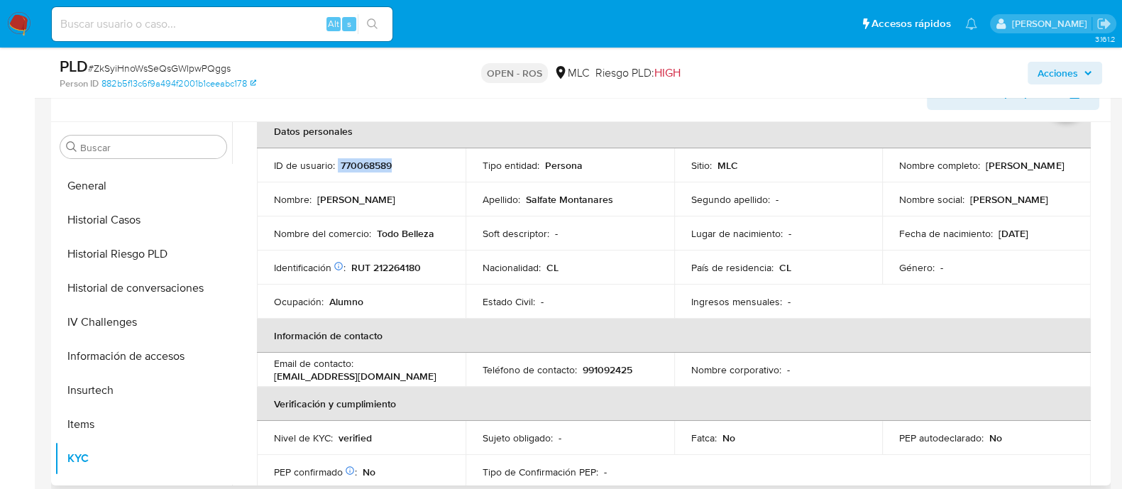
drag, startPoint x: 408, startPoint y: 170, endPoint x: 336, endPoint y: 162, distance: 72.2
click at [336, 162] on div "ID de usuario : 770068589" at bounding box center [361, 165] width 175 height 13
copy div "770068589"
click at [122, 281] on button "Historial de conversaciones" at bounding box center [138, 288] width 166 height 34
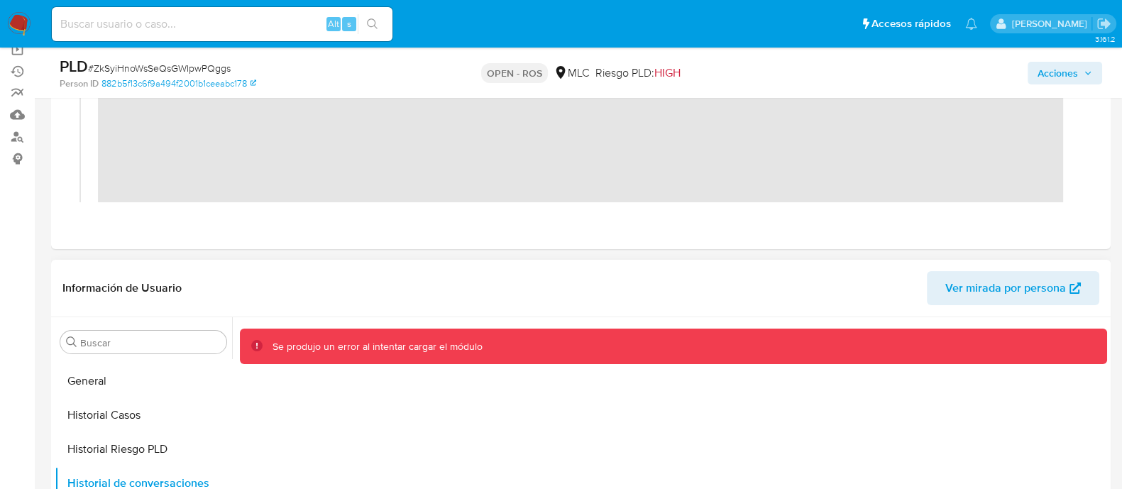
scroll to position [154, 0]
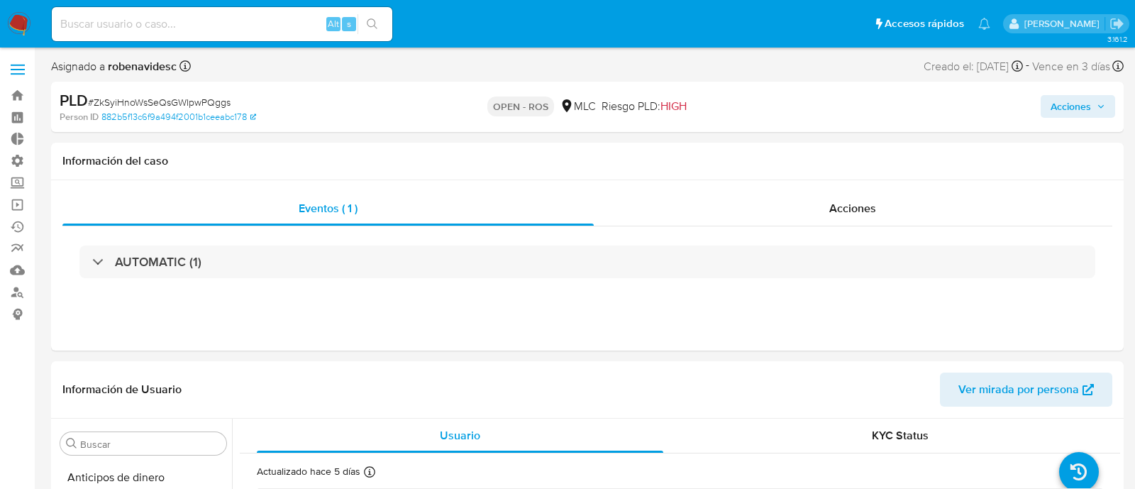
select select "10"
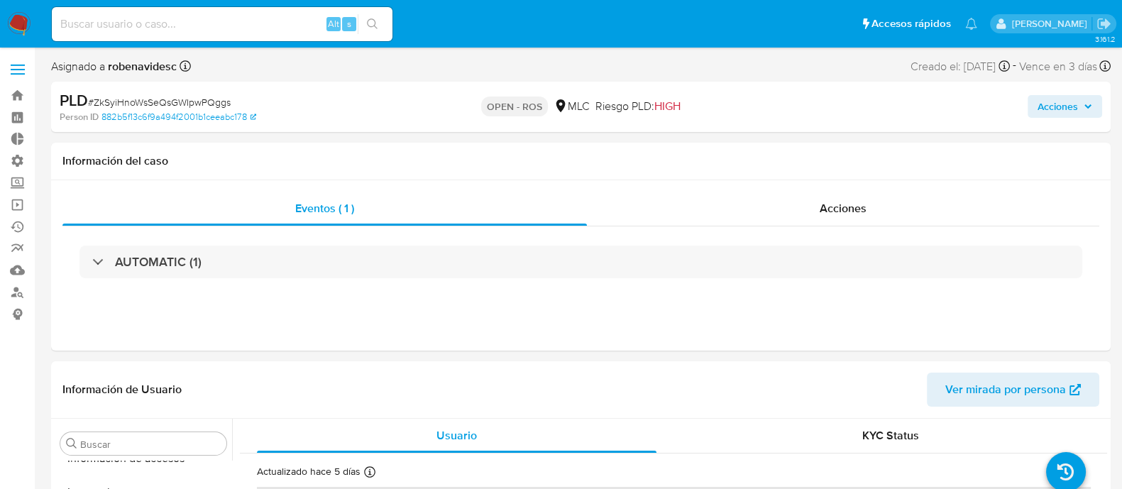
scroll to position [667, 0]
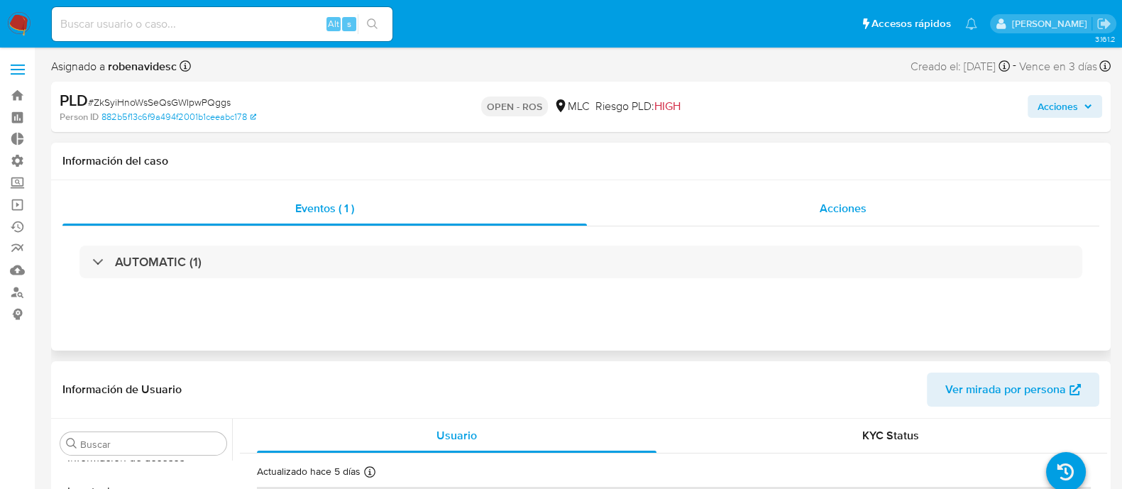
click at [798, 207] on div "Acciones" at bounding box center [843, 209] width 512 height 34
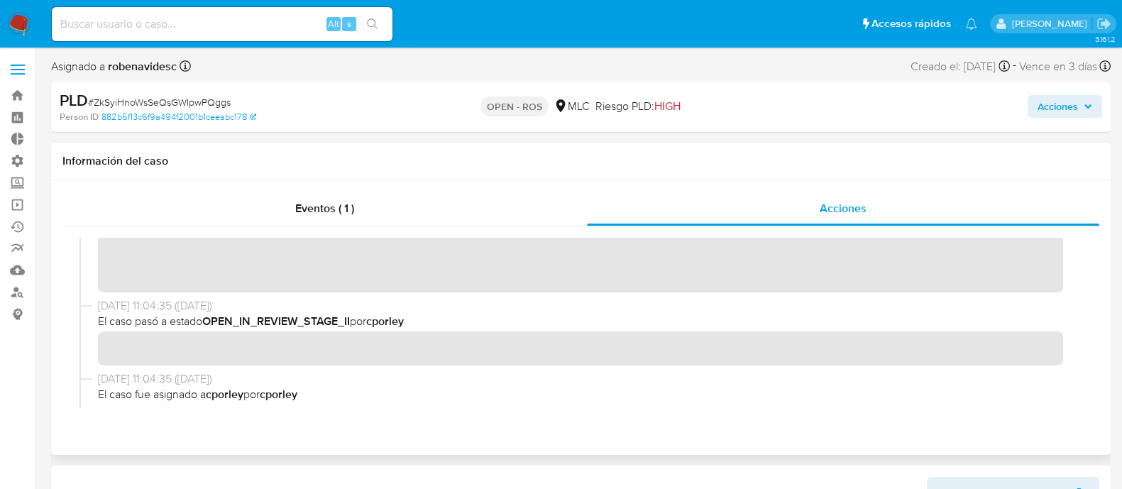
scroll to position [0, 0]
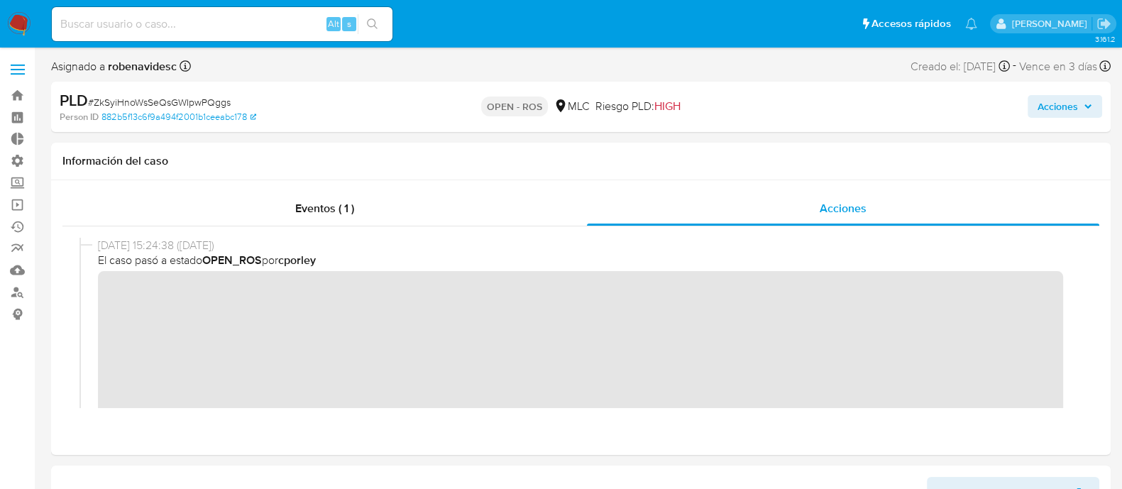
click at [1056, 96] on span "Acciones" at bounding box center [1057, 106] width 40 height 23
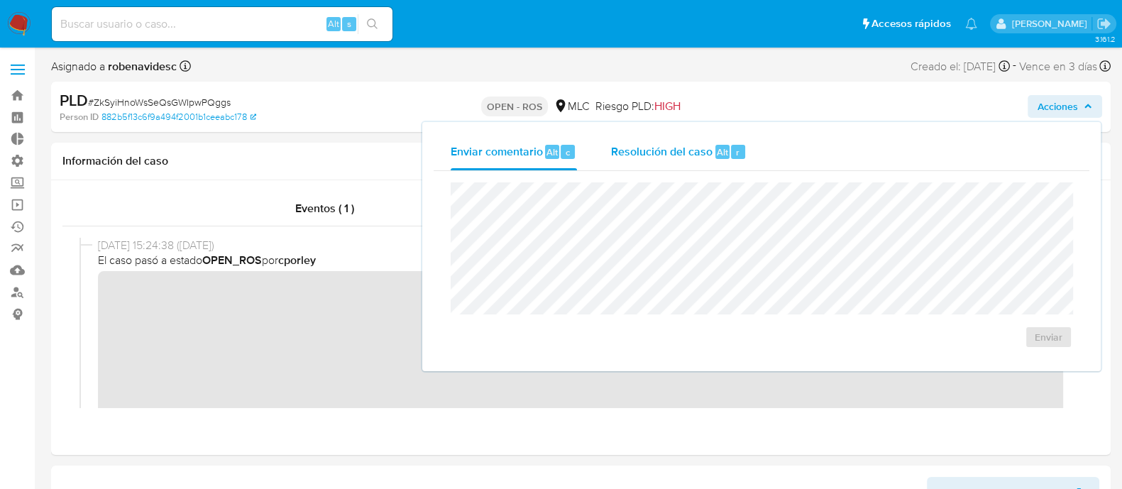
click at [711, 152] on div "Resolución del caso Alt r" at bounding box center [679, 151] width 136 height 37
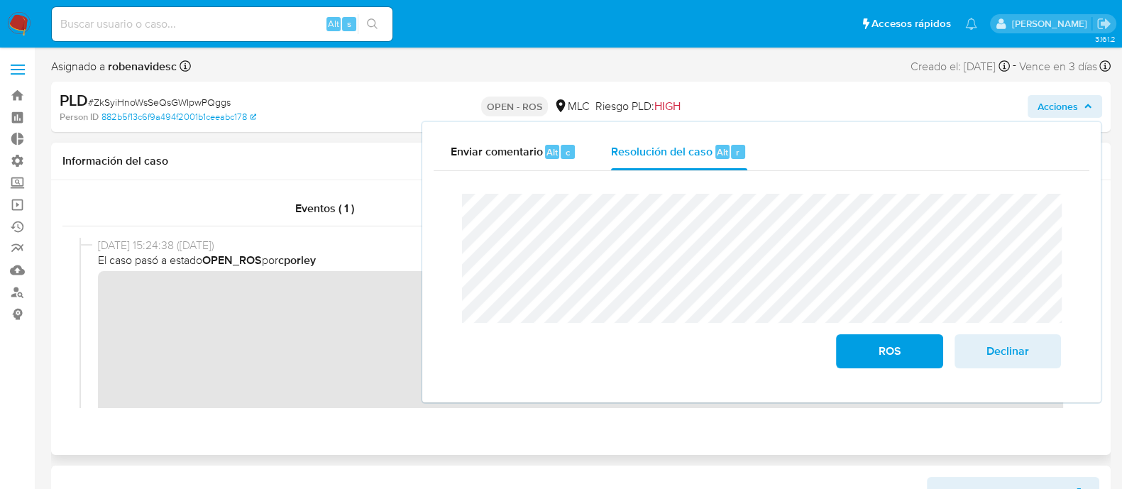
click at [373, 419] on div at bounding box center [580, 322] width 1037 height 193
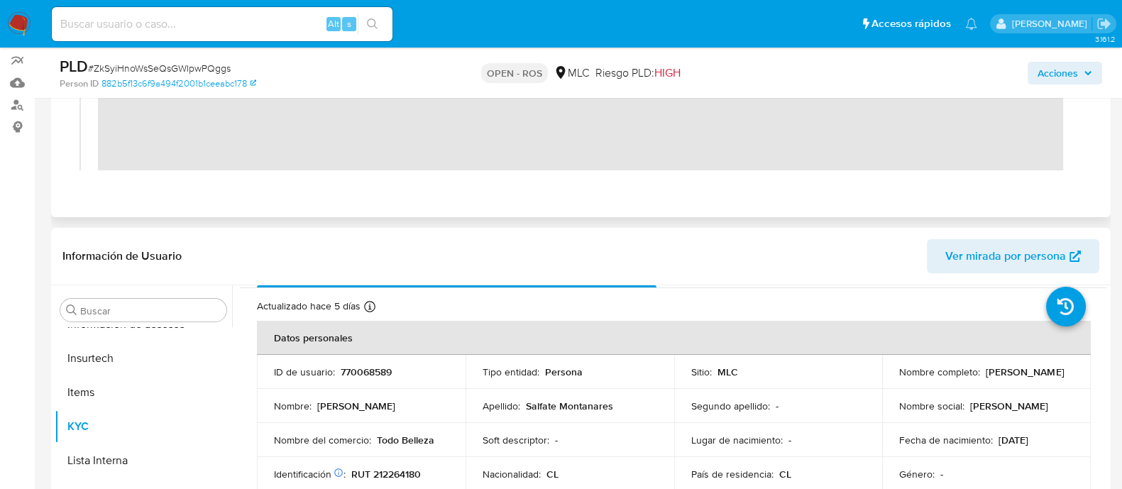
scroll to position [33, 0]
drag, startPoint x: 408, startPoint y: 374, endPoint x: 336, endPoint y: 371, distance: 72.4
click at [336, 371] on div "ID de usuario : 770068589" at bounding box center [361, 370] width 175 height 13
copy div "770068589"
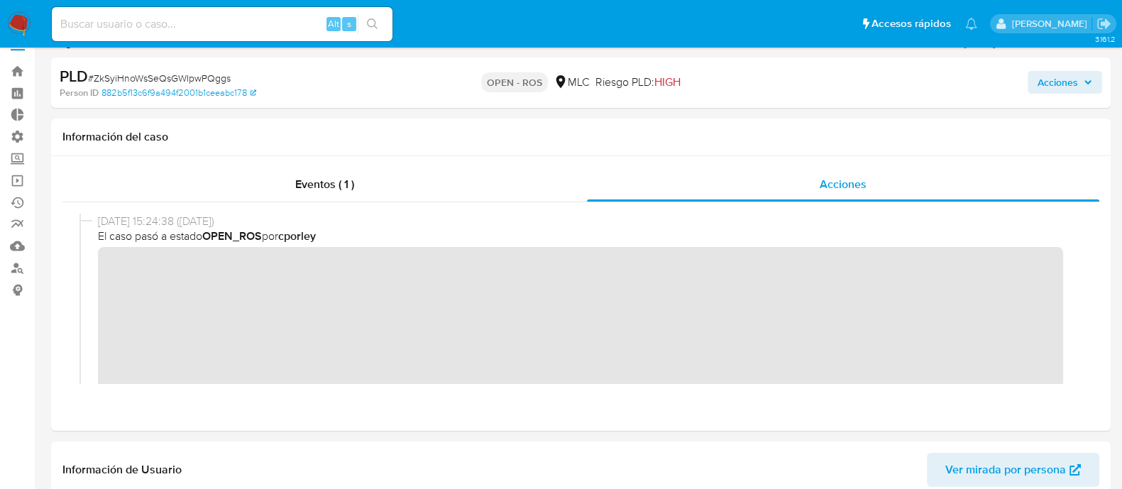
scroll to position [0, 0]
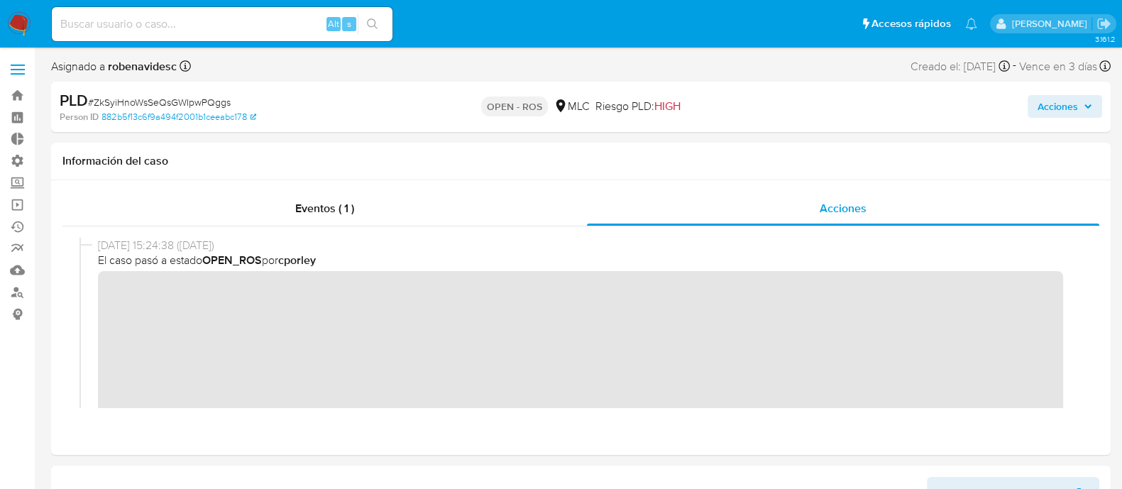
click at [1060, 104] on span "Acciones" at bounding box center [1057, 106] width 40 height 23
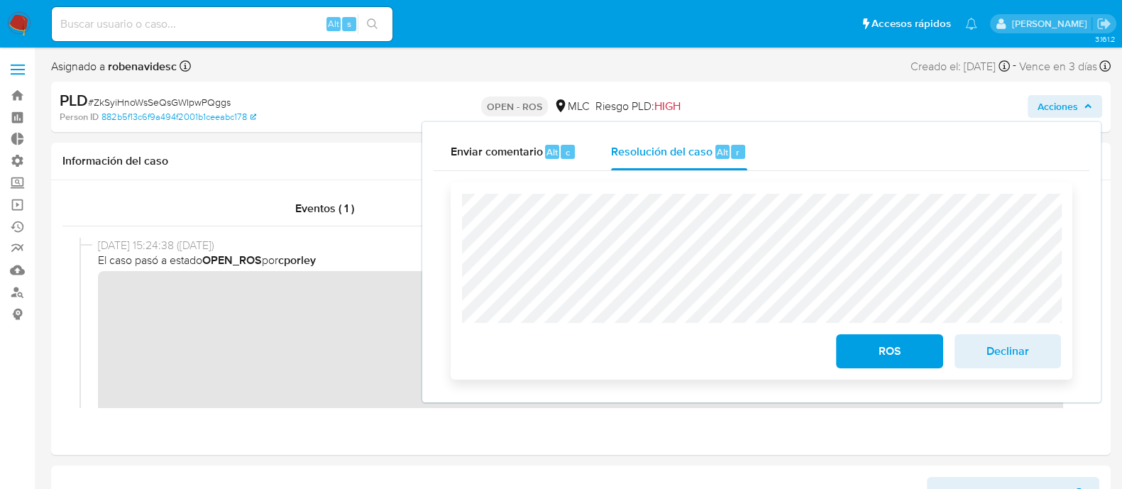
click at [845, 353] on button "ROS" at bounding box center [889, 351] width 106 height 34
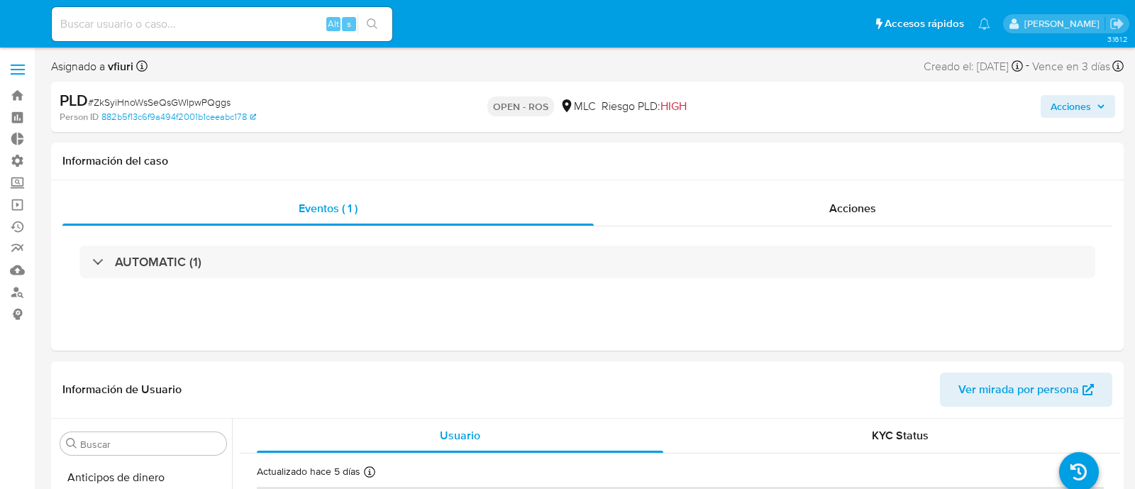
select select "10"
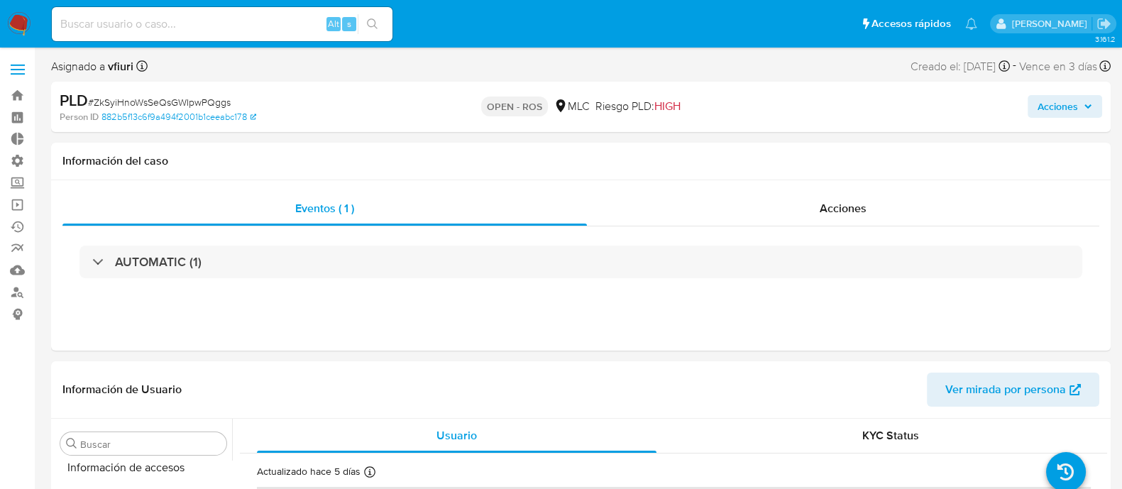
scroll to position [667, 0]
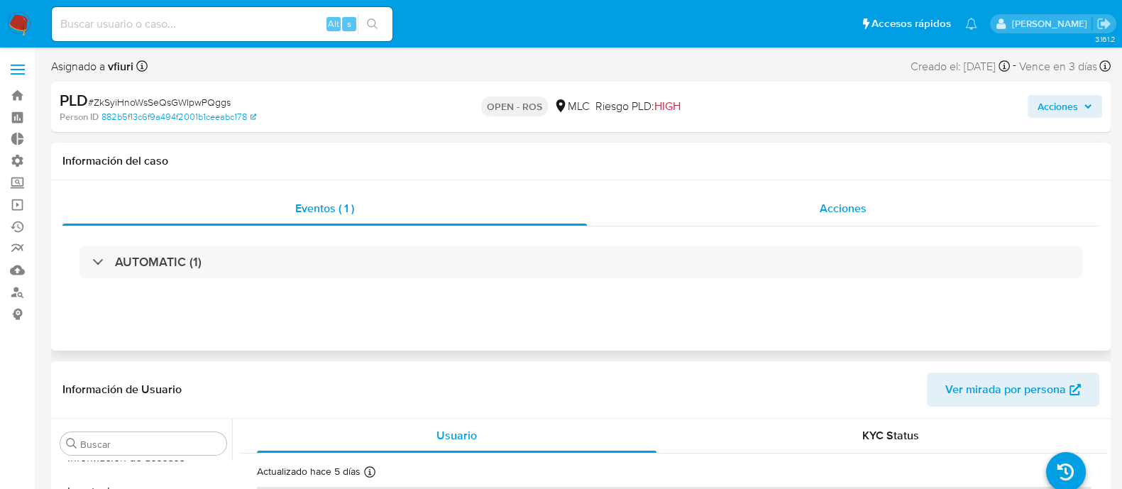
click at [797, 214] on div "Acciones" at bounding box center [843, 209] width 512 height 34
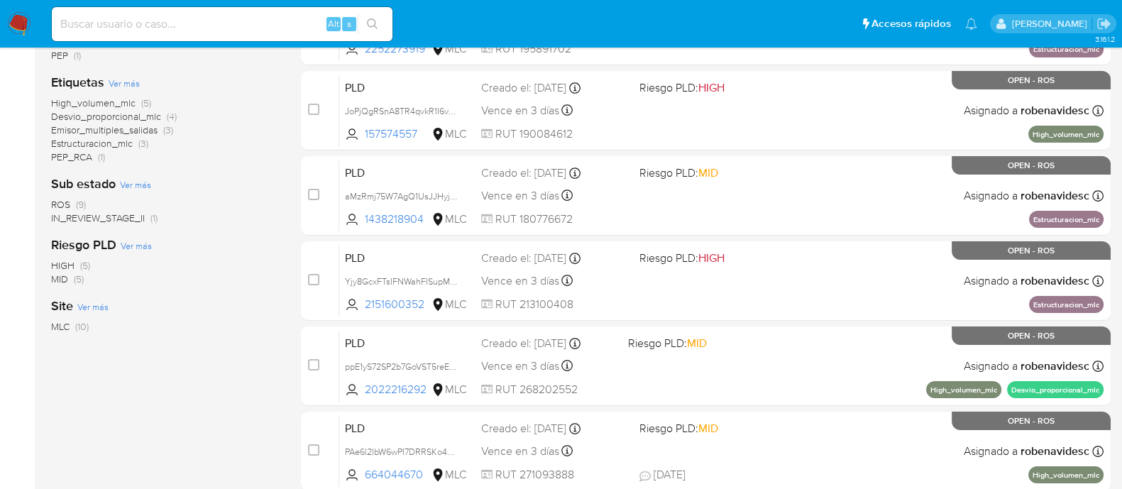
scroll to position [319, 0]
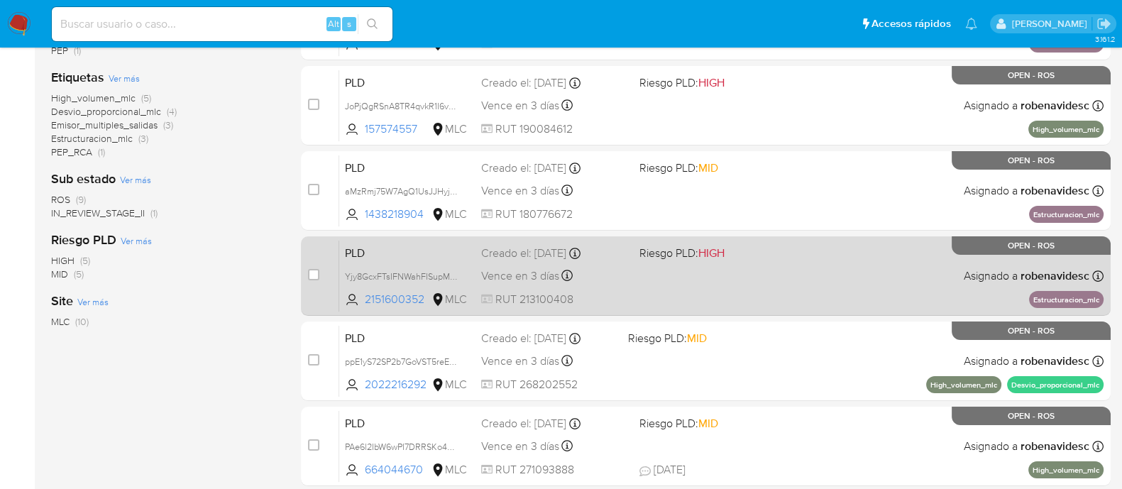
click at [793, 291] on div "PLD Yjy8GcxFTsIFNWahFISupM2q 2151600352 MLC Riesgo PLD: HIGH Creado el: [DATE] …" at bounding box center [721, 276] width 764 height 72
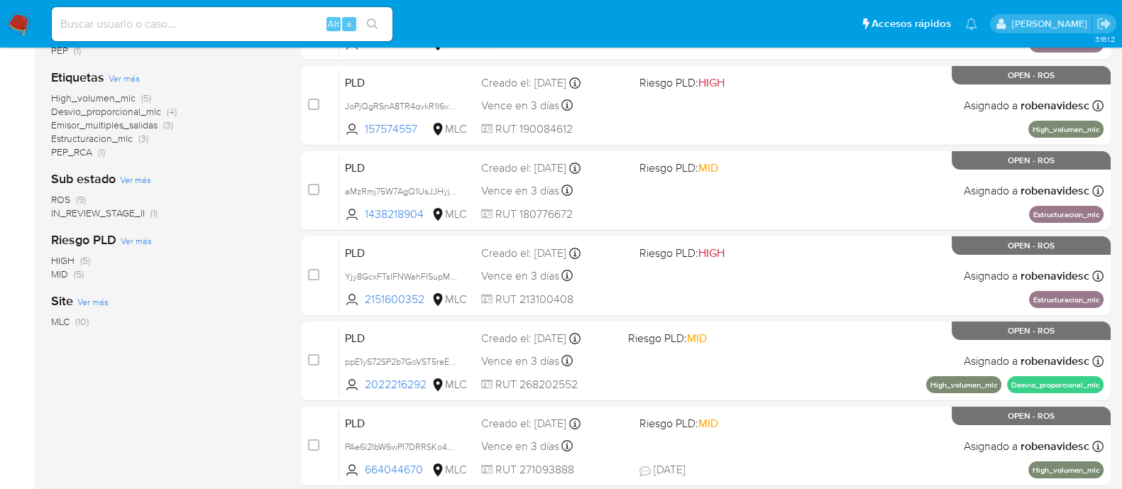
scroll to position [0, 0]
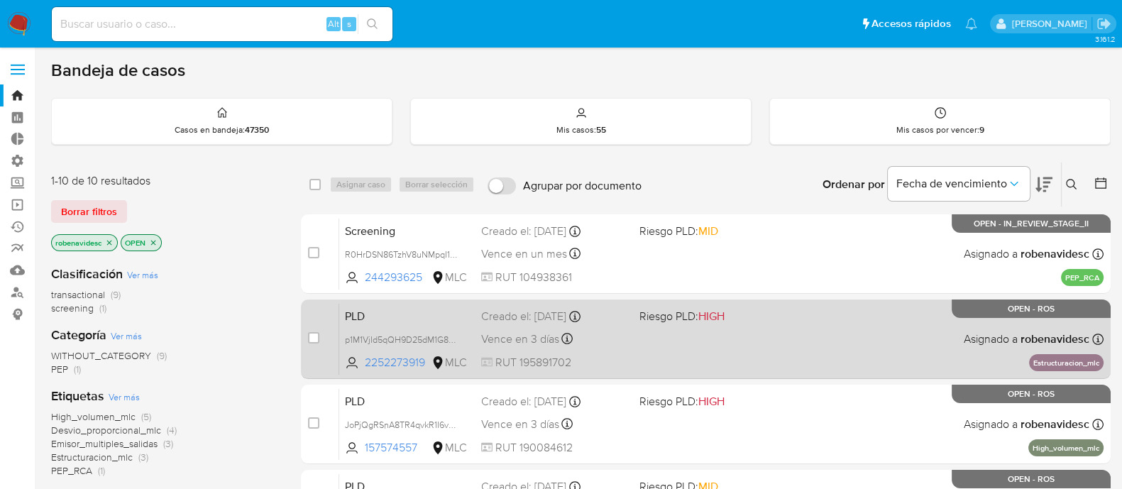
click at [741, 316] on span "Riesgo PLD: HIGH" at bounding box center [712, 315] width 147 height 18
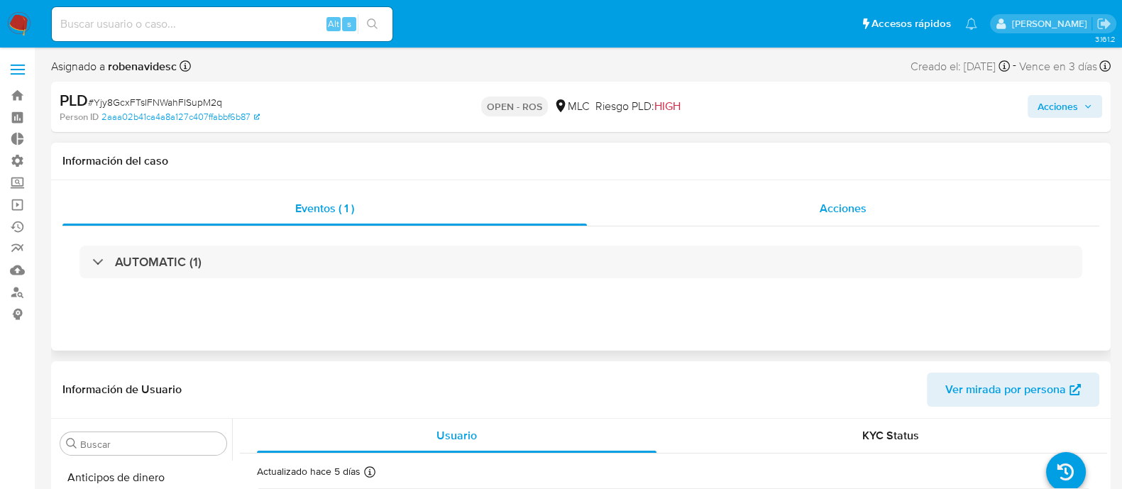
scroll to position [667, 0]
click at [830, 225] on div "Acciones" at bounding box center [843, 209] width 512 height 34
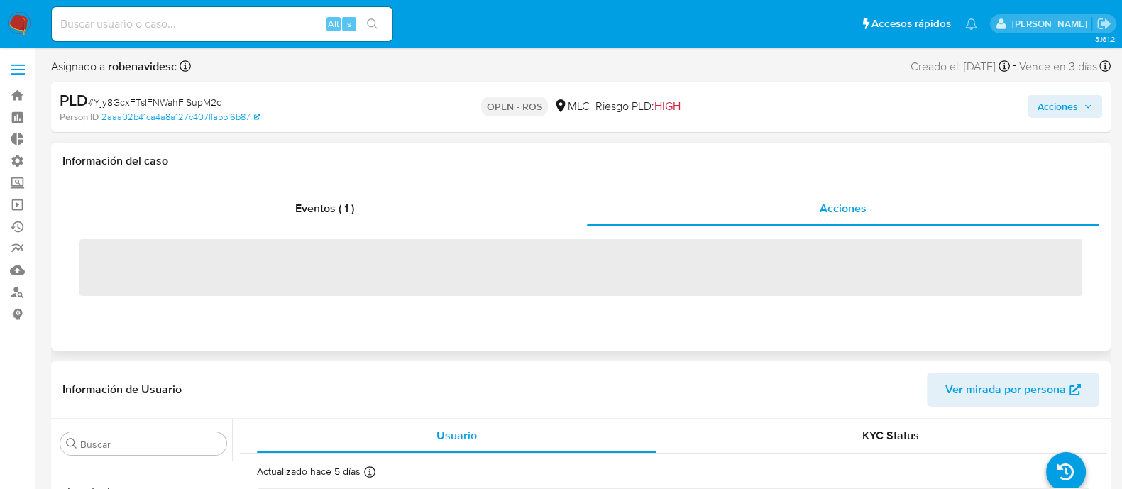
select select "10"
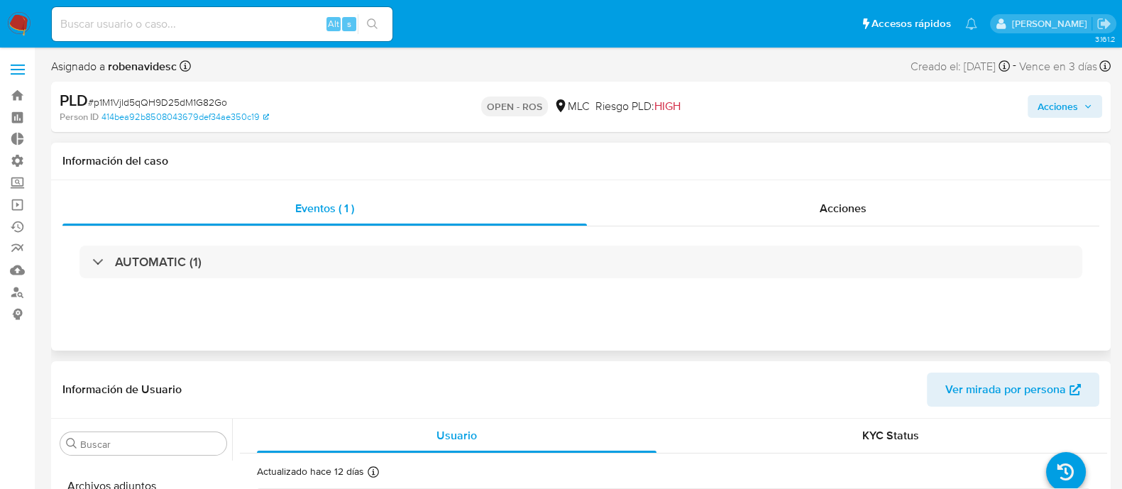
select select "10"
click at [802, 207] on div "Acciones" at bounding box center [843, 209] width 512 height 34
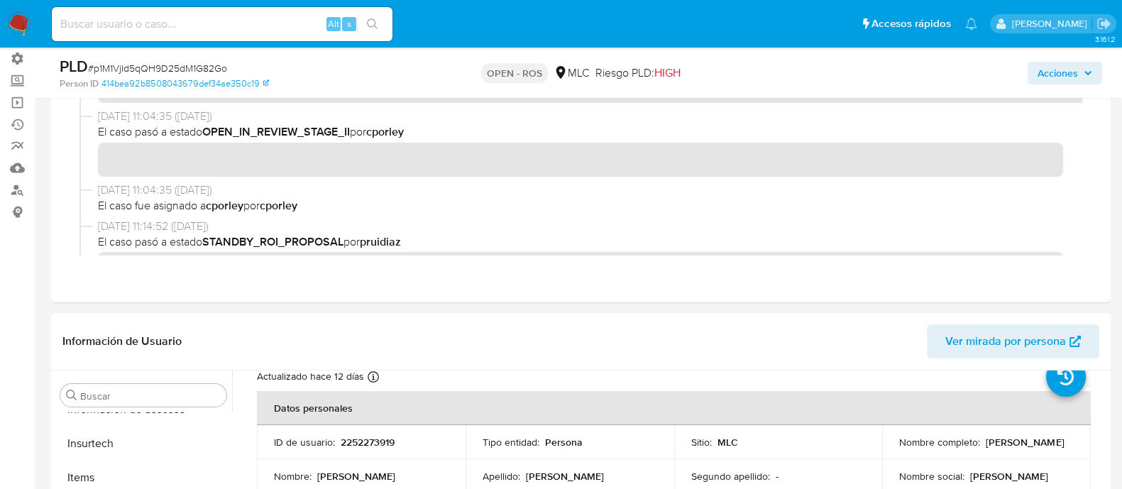
scroll to position [48, 0]
drag, startPoint x: 412, startPoint y: 448, endPoint x: 333, endPoint y: 444, distance: 78.1
click at [333, 444] on td "ID de usuario : 2252273919" at bounding box center [361, 441] width 209 height 34
copy div "2252273919"
